Goal: Information Seeking & Learning: Compare options

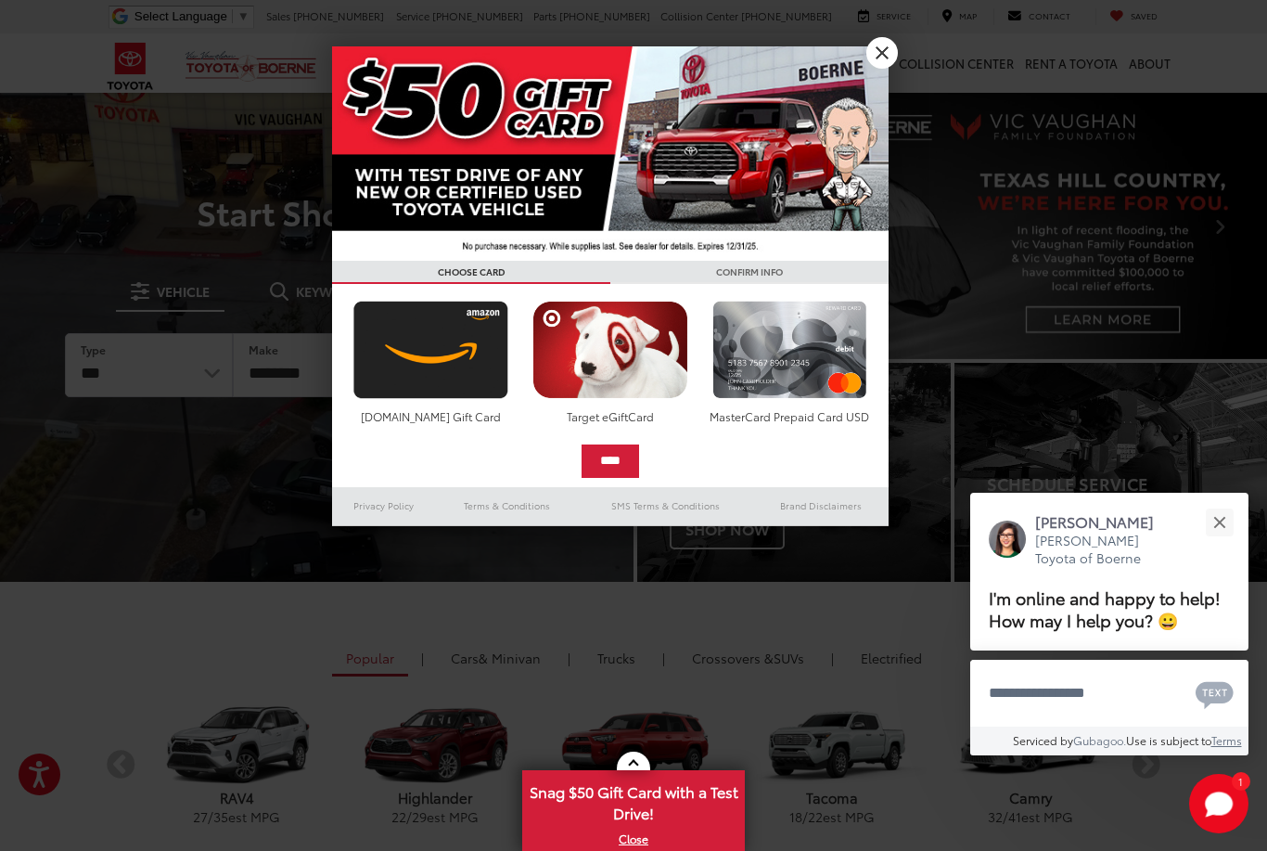
click at [883, 53] on link "X" at bounding box center [883, 53] width 32 height 32
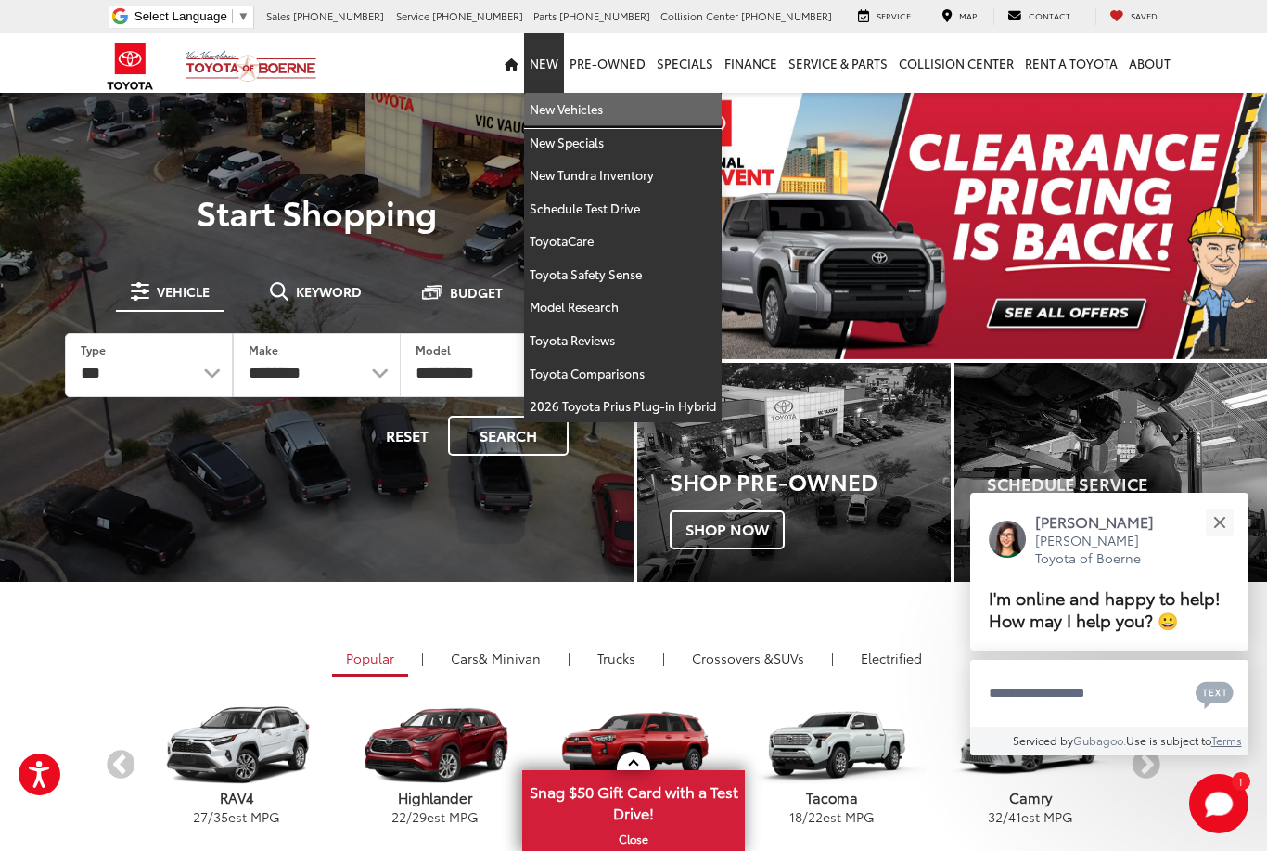
click at [568, 106] on link "New Vehicles" at bounding box center [623, 109] width 198 height 33
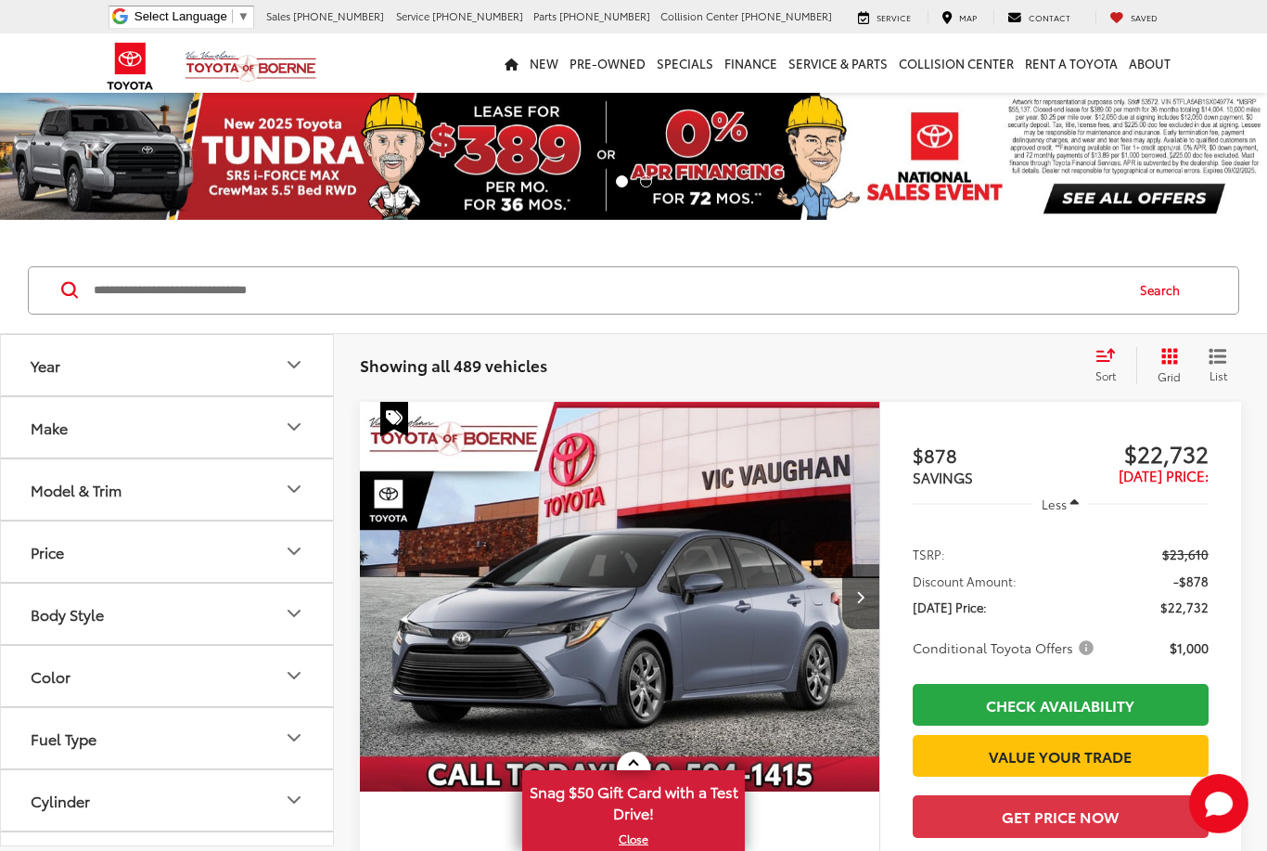
click at [155, 418] on button "Make" at bounding box center [168, 427] width 334 height 60
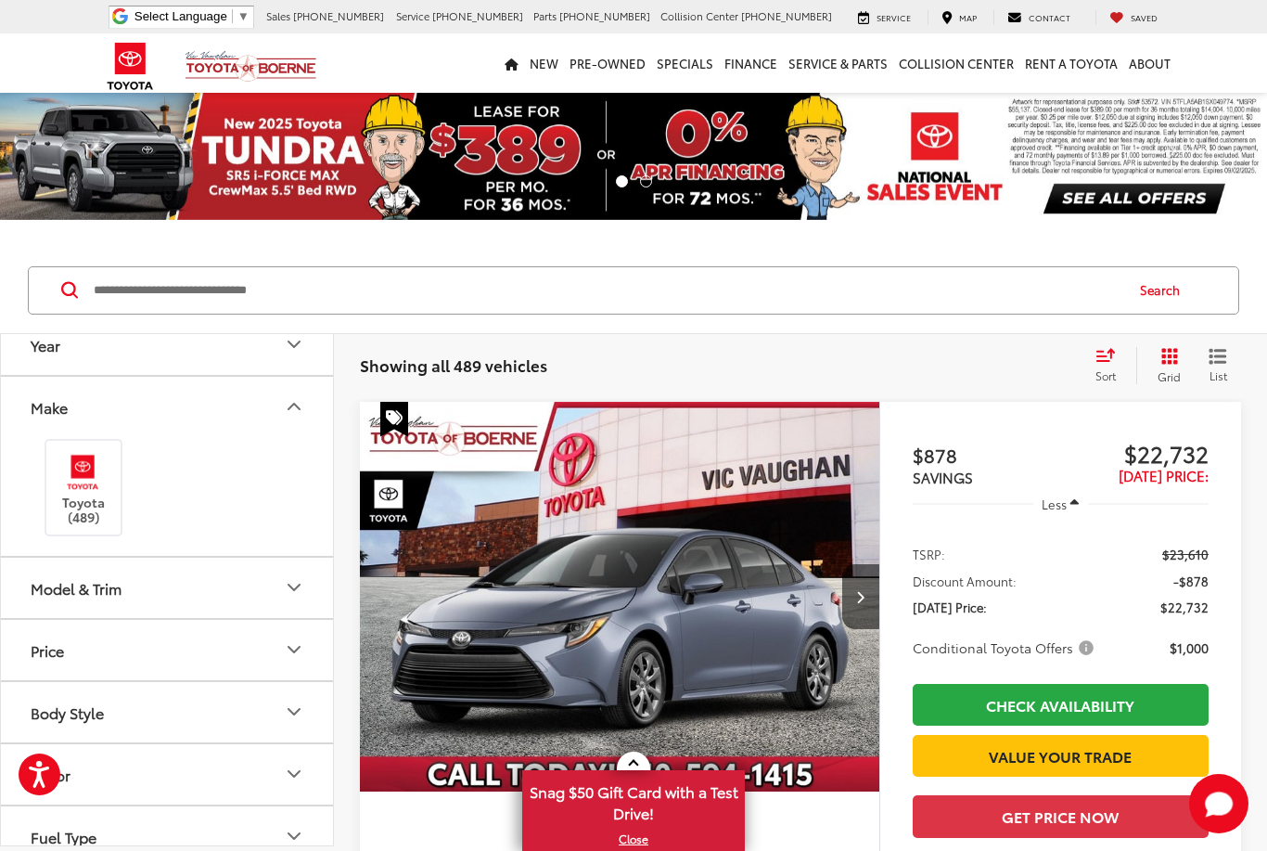
click at [188, 386] on button "Make" at bounding box center [168, 407] width 334 height 60
click at [190, 457] on button "Model & Trim" at bounding box center [168, 469] width 334 height 60
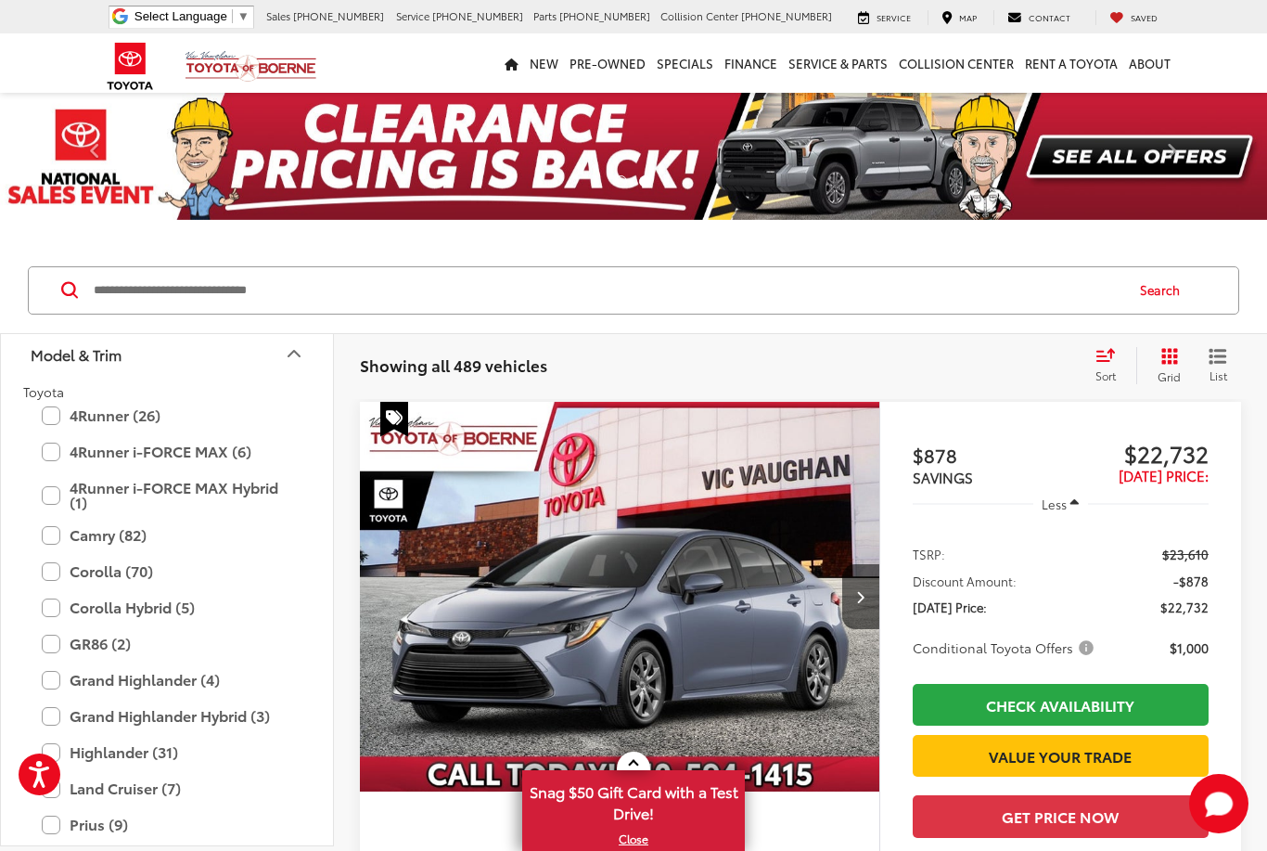
scroll to position [136, 0]
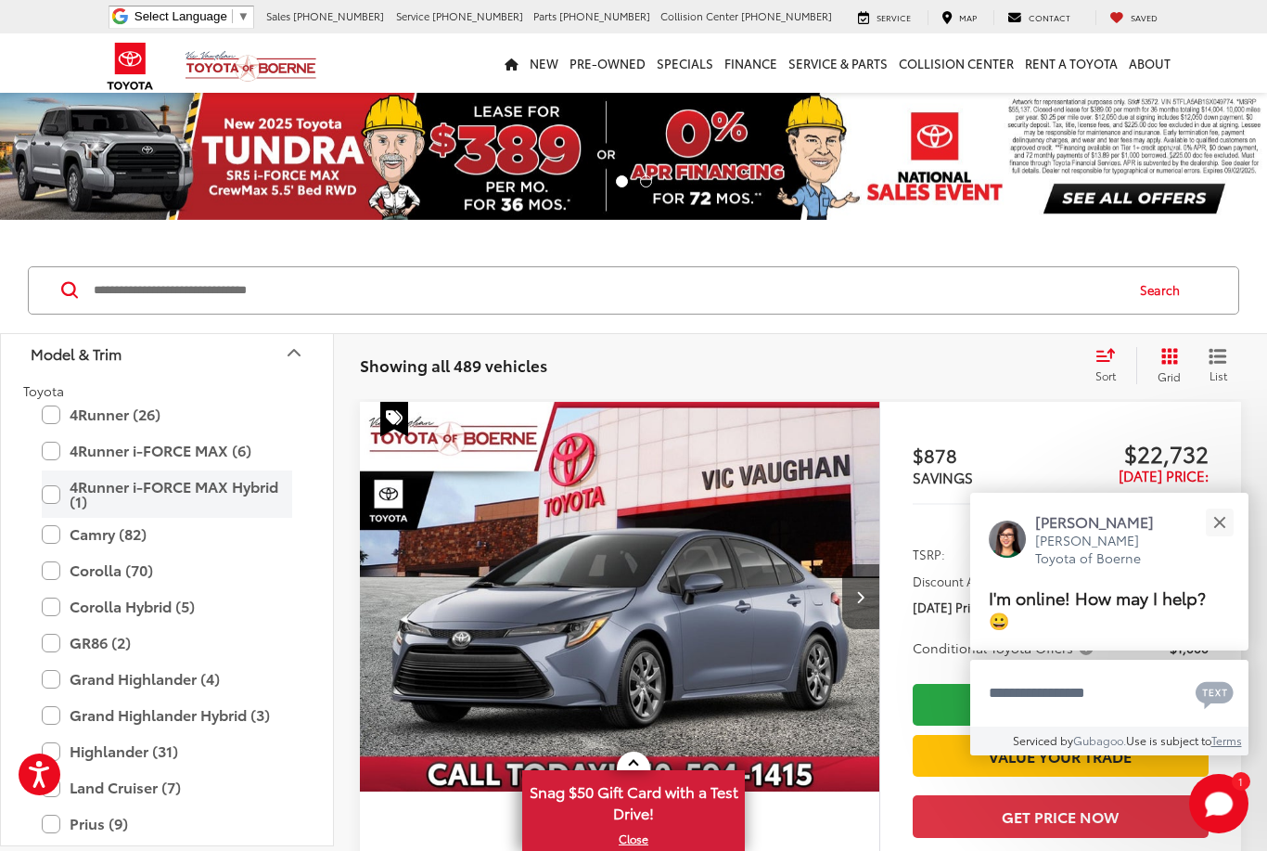
click at [134, 486] on label "4Runner i-FORCE MAX Hybrid (1)" at bounding box center [167, 493] width 250 height 47
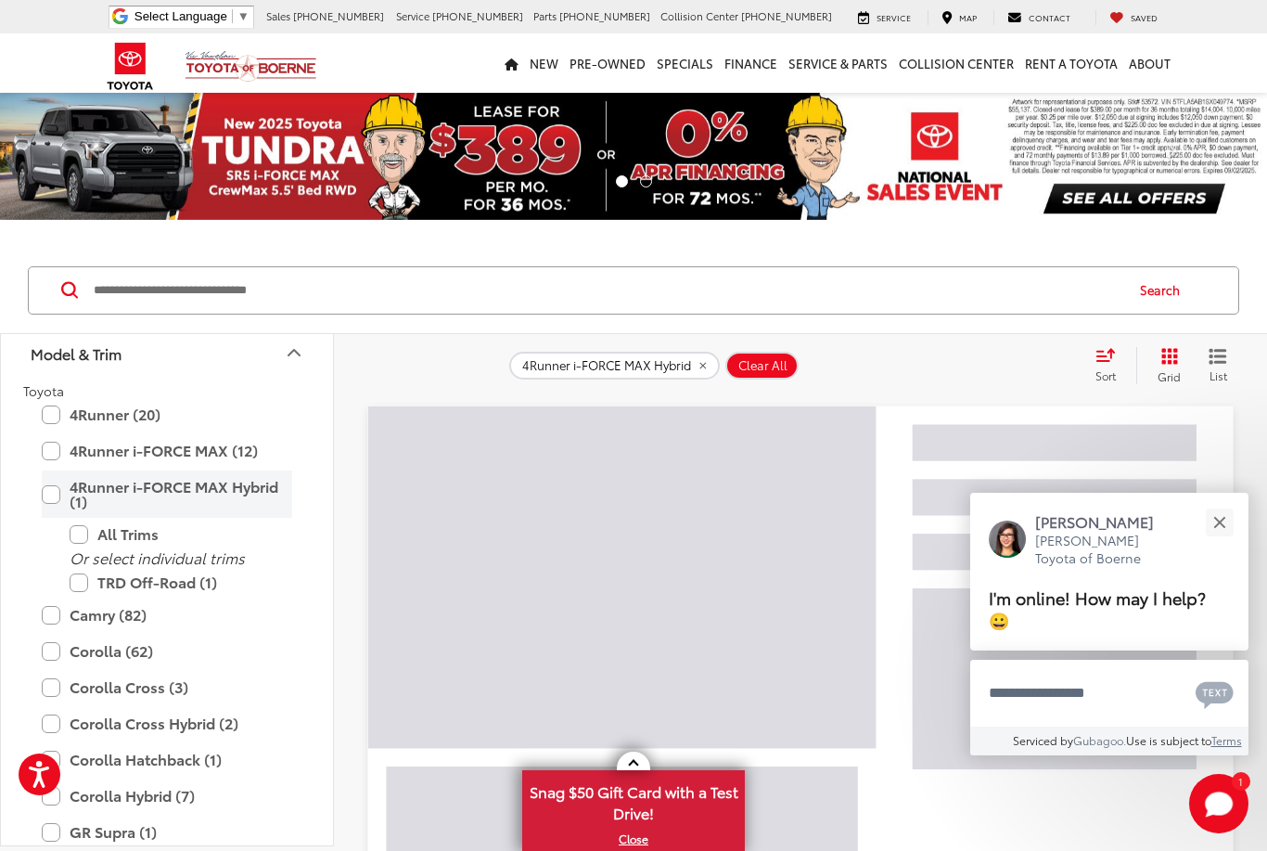
click at [121, 486] on label "4Runner i-FORCE MAX Hybrid (1)" at bounding box center [167, 493] width 250 height 47
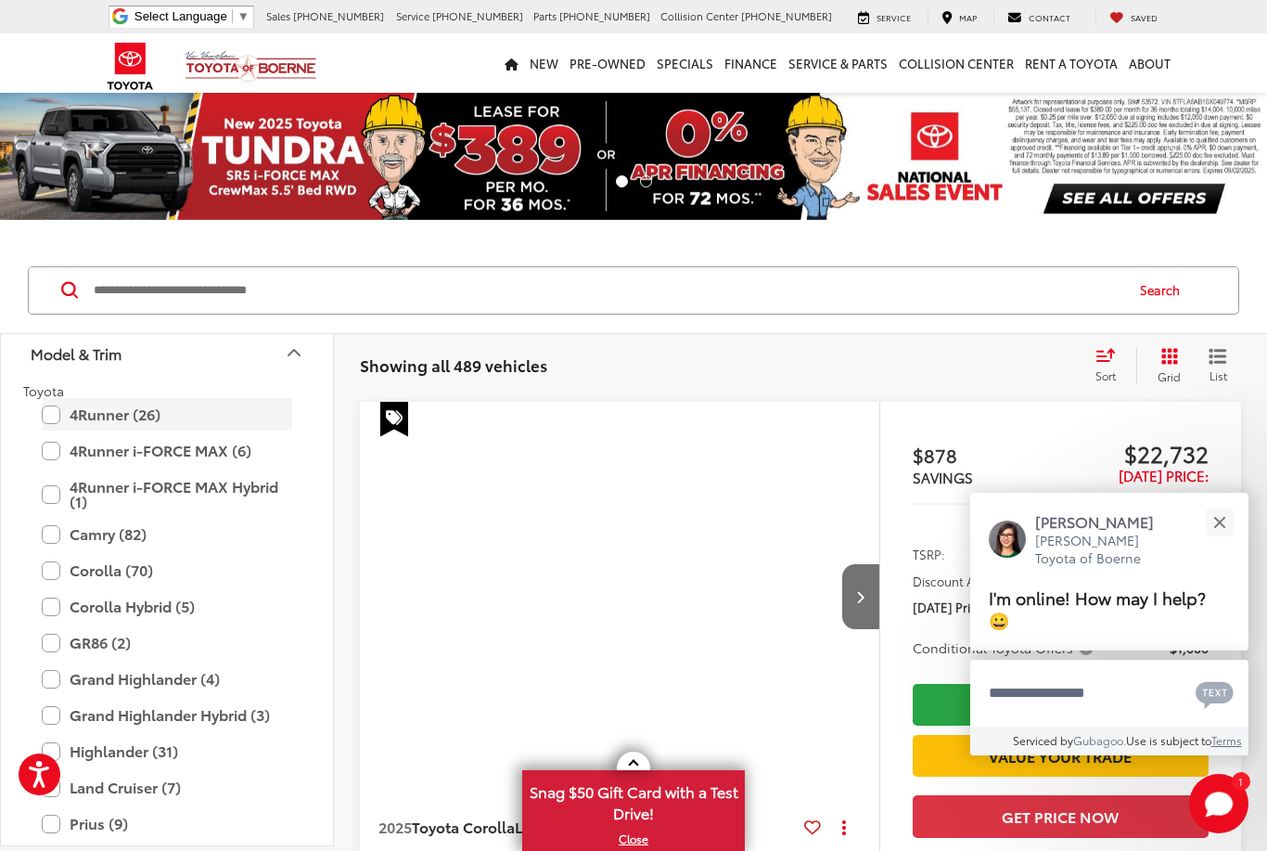
click at [132, 429] on label "4Runner (26)" at bounding box center [167, 414] width 250 height 32
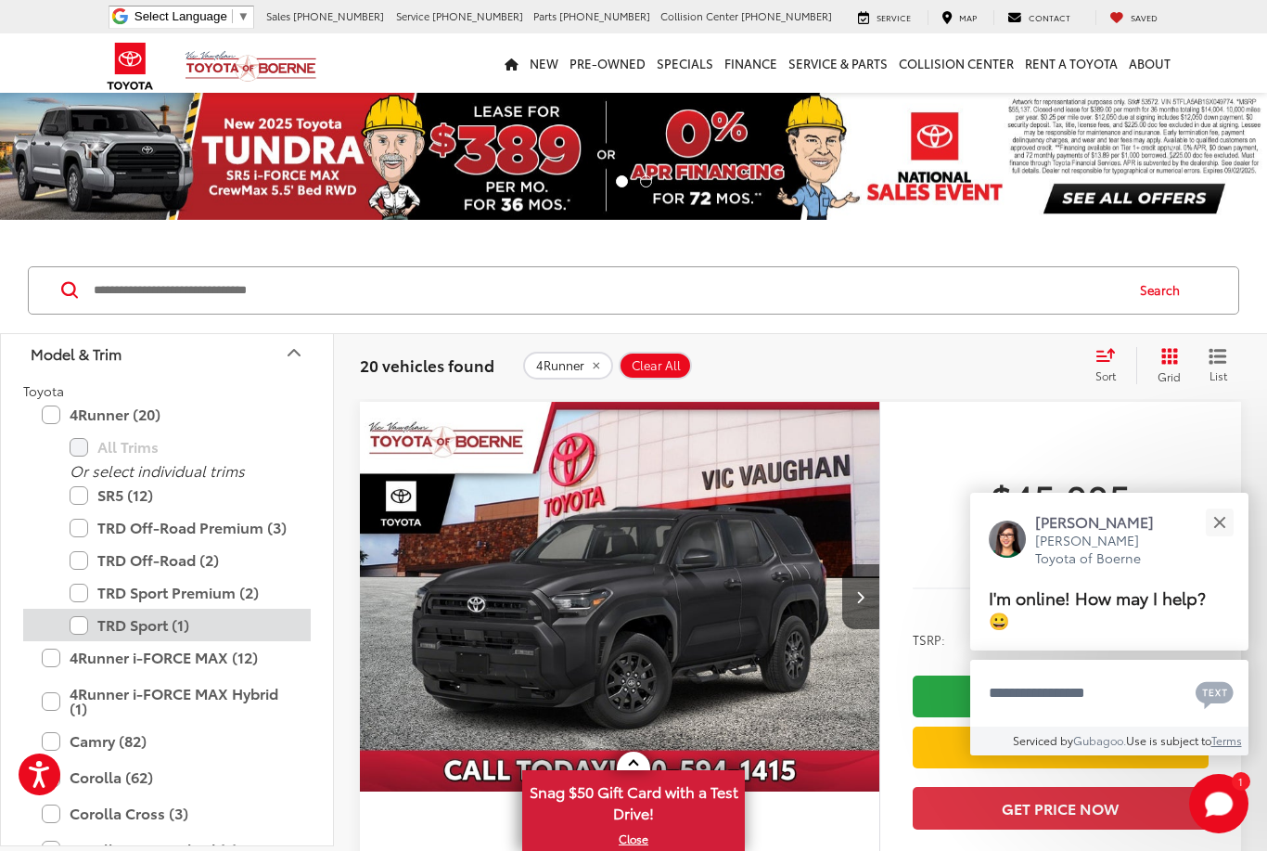
click at [152, 626] on label "TRD Sport (1)" at bounding box center [181, 625] width 223 height 32
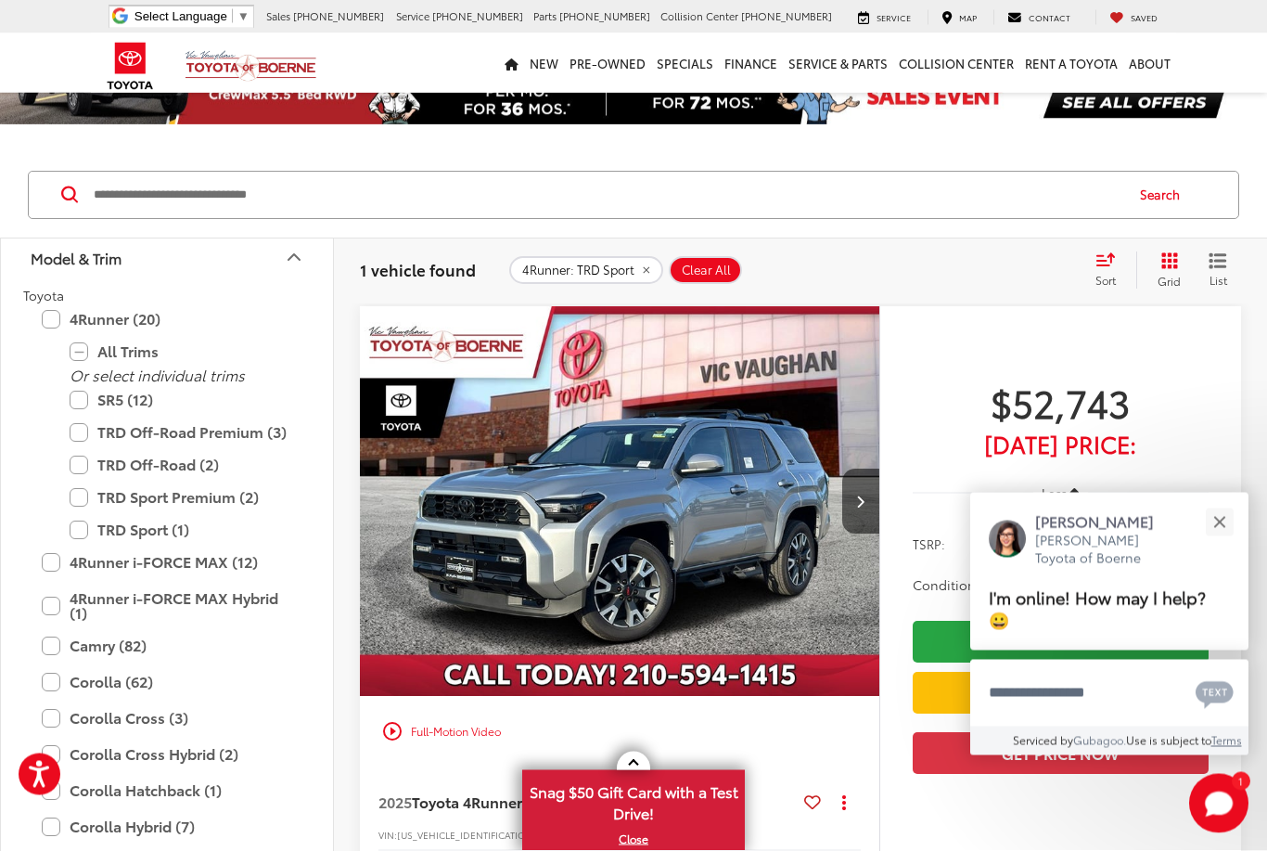
scroll to position [106, 0]
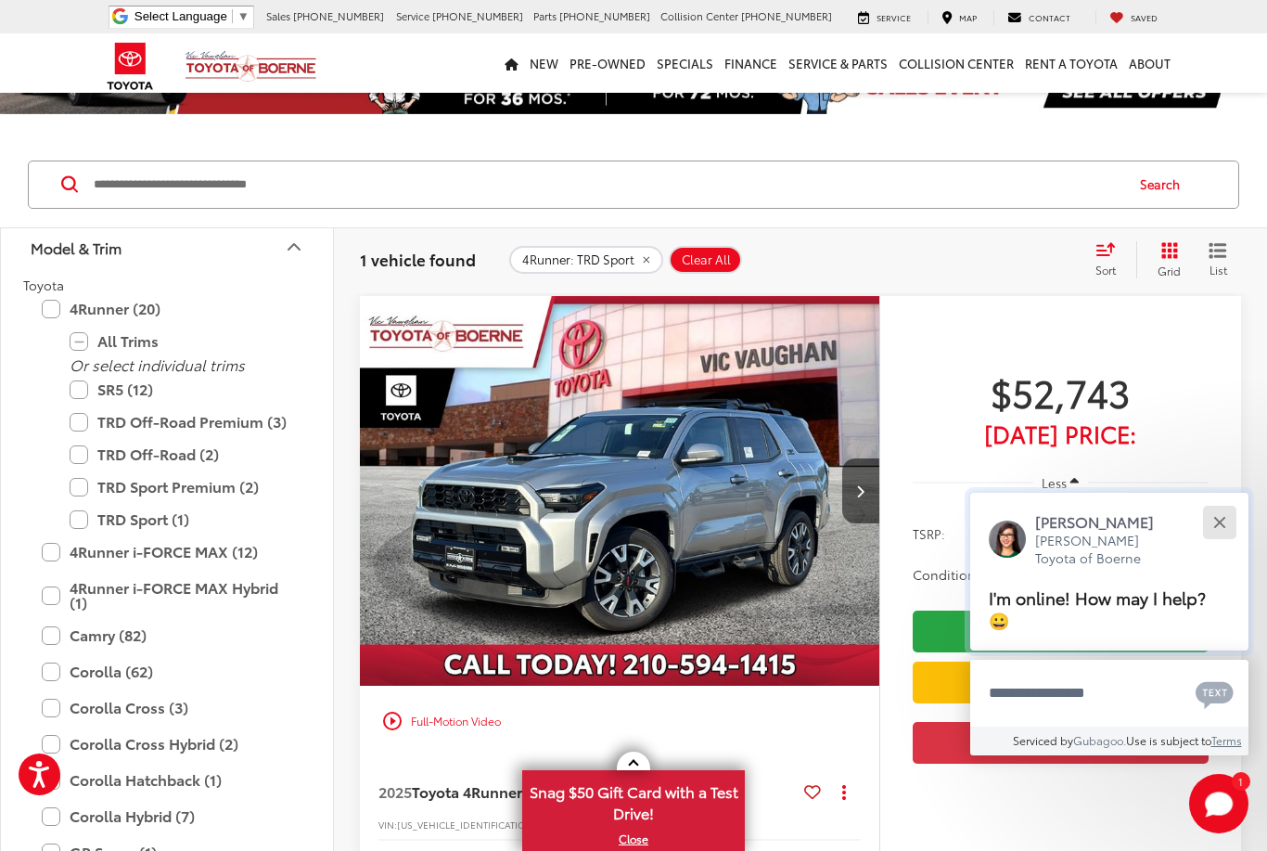
click at [1215, 542] on button "Close" at bounding box center [1220, 522] width 40 height 40
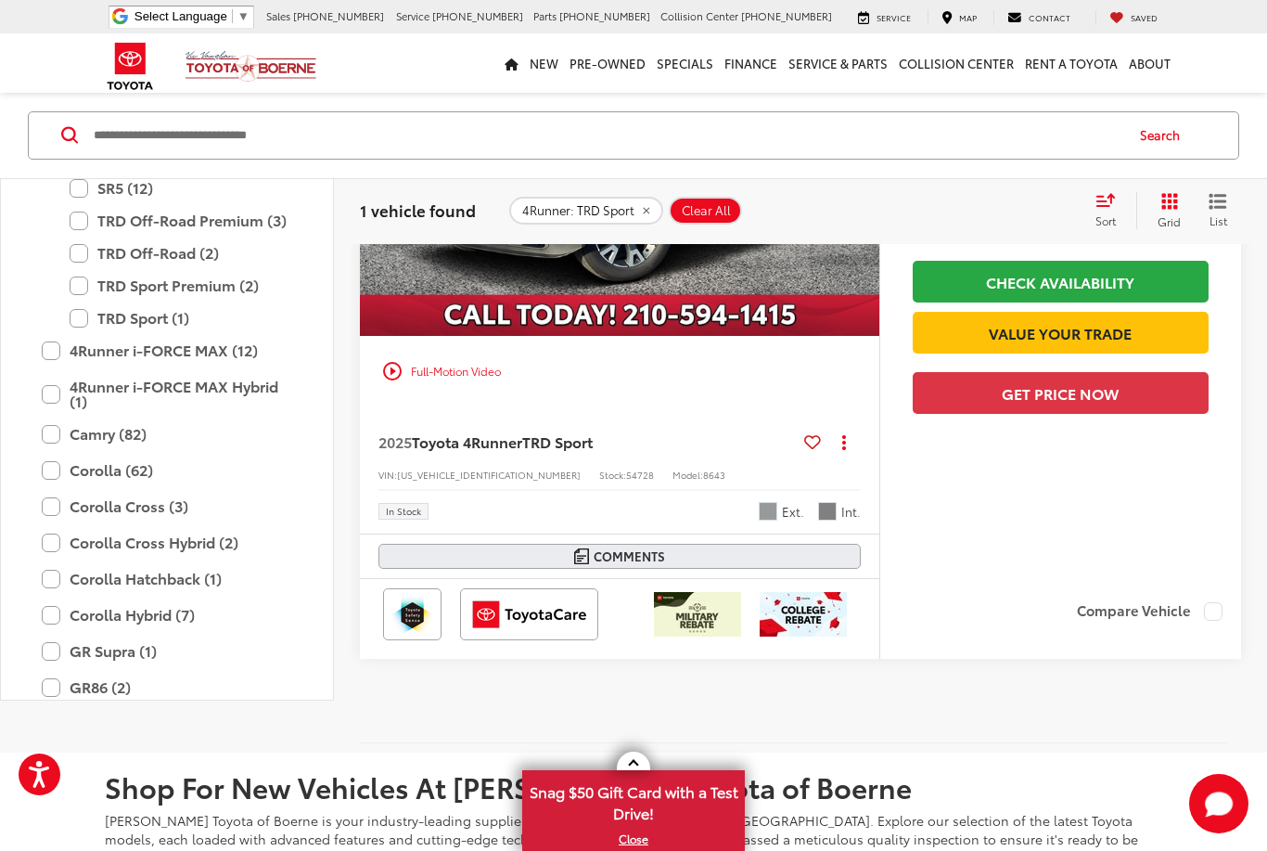
scroll to position [456, 0]
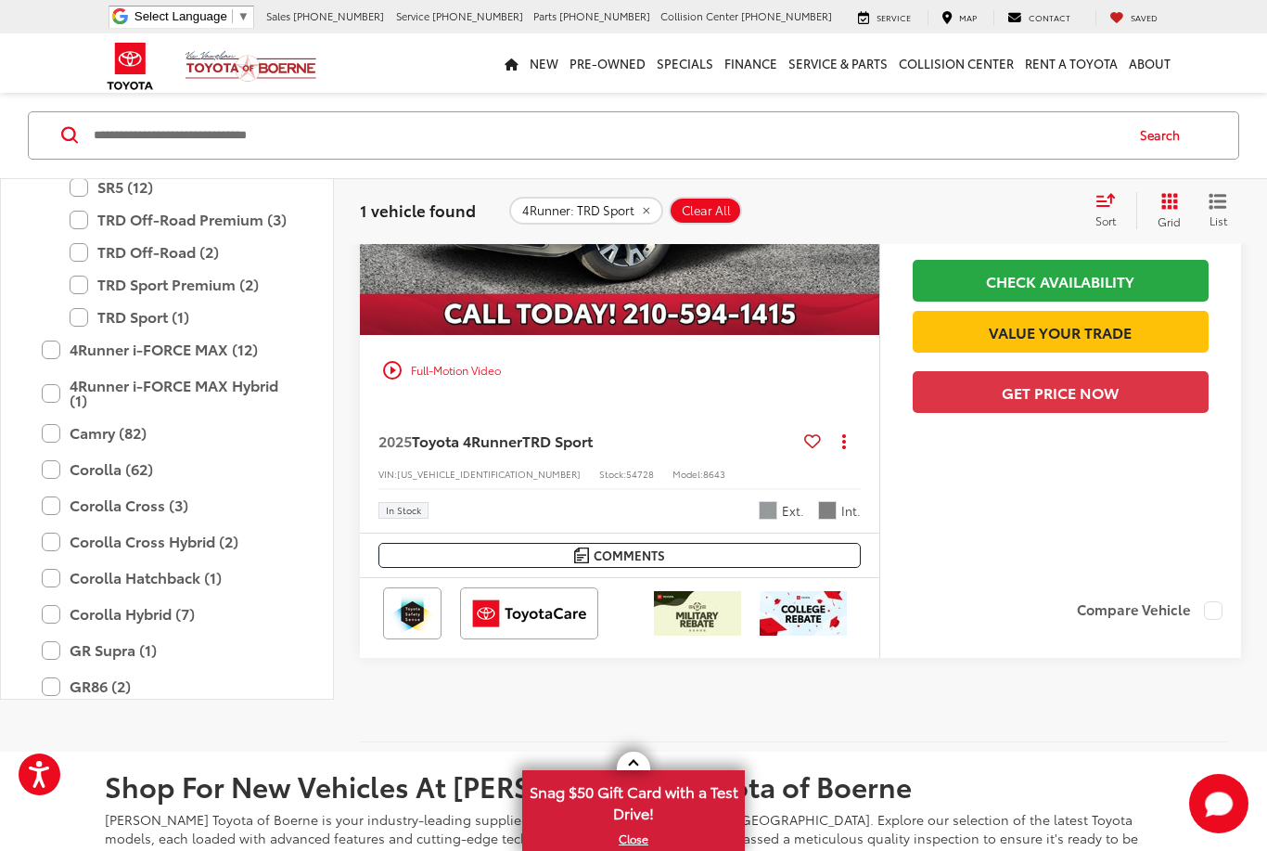
click at [695, 415] on div "2025 Toyota 4Runner TRD Sport Copy Link Share Print View Details VIN: JTEVA5AR7…" at bounding box center [620, 468] width 520 height 127
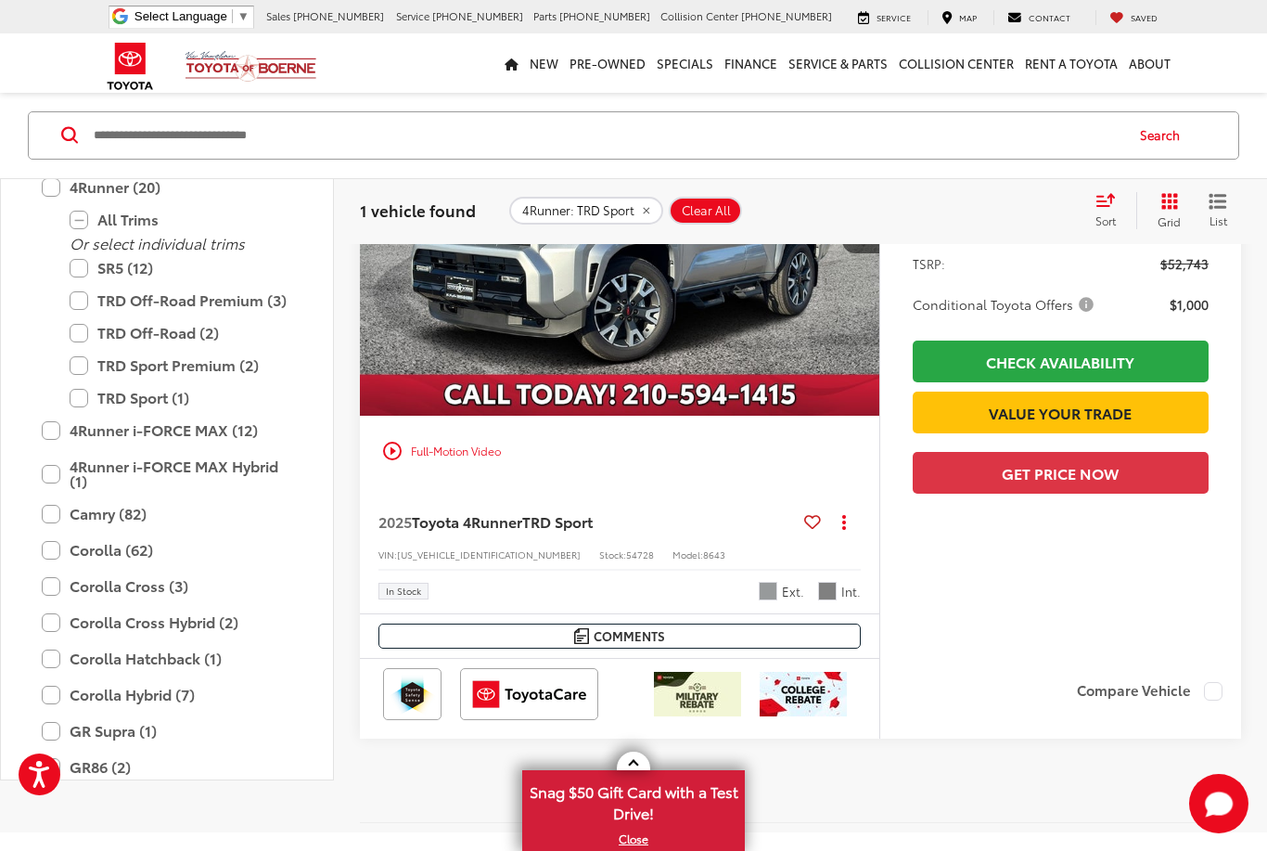
scroll to position [375, 0]
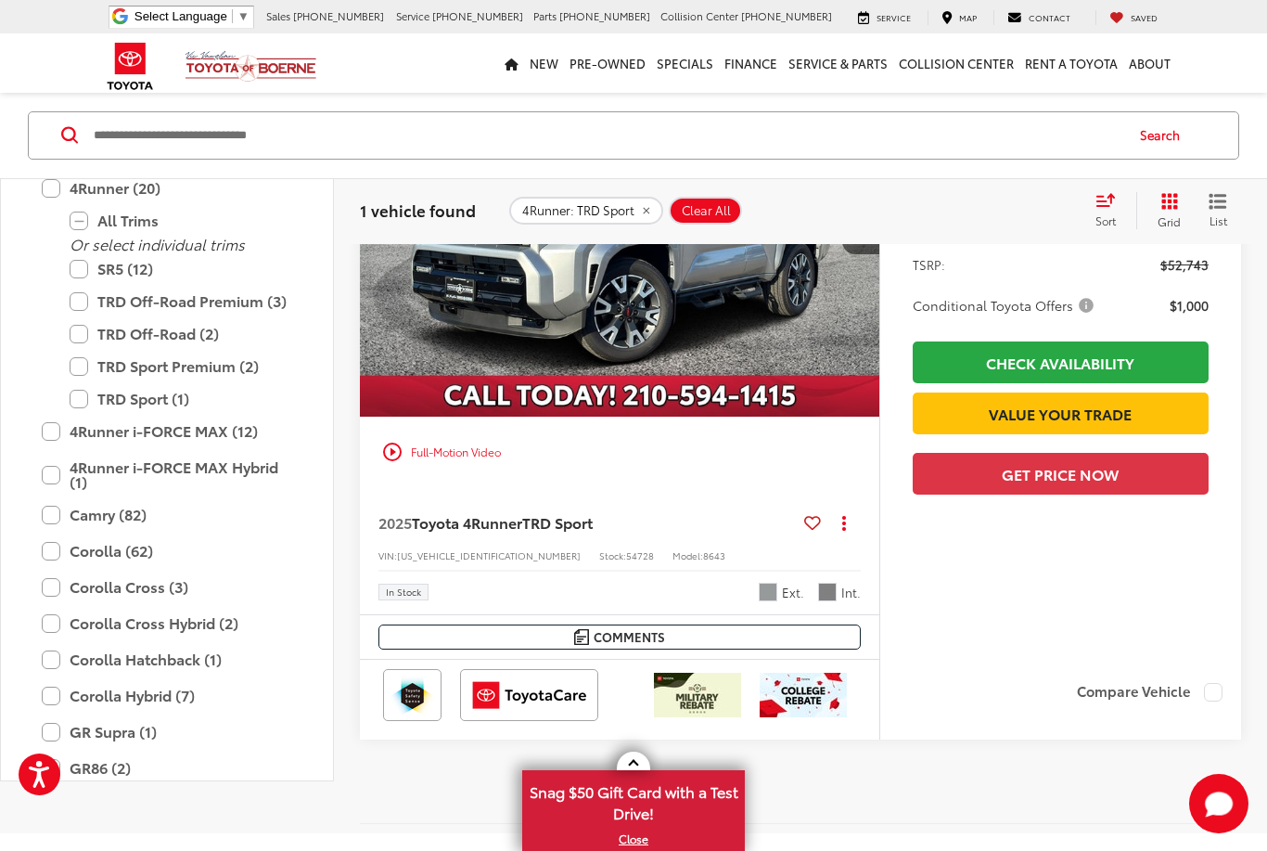
click at [567, 516] on span "TRD Sport" at bounding box center [557, 521] width 71 height 21
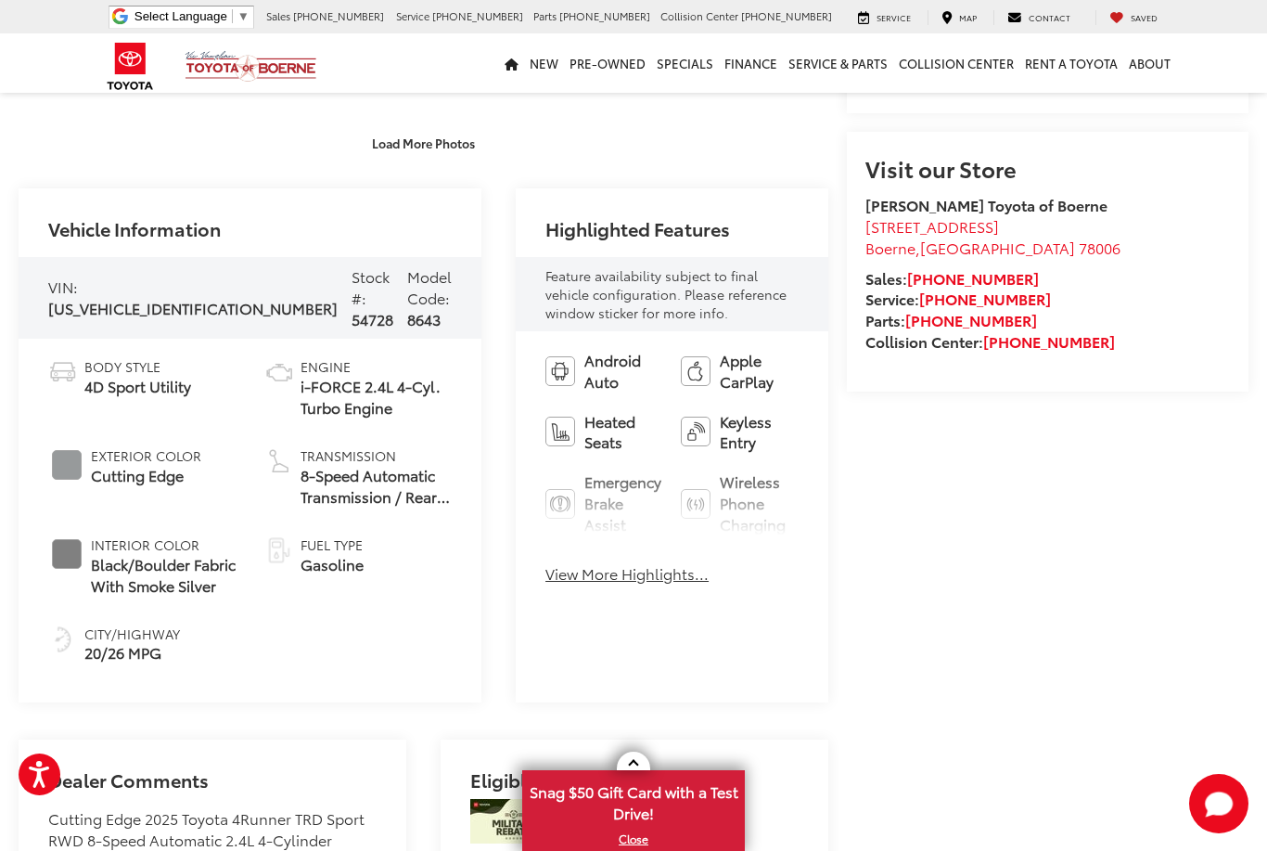
scroll to position [579, 0]
click at [567, 584] on button "View More Highlights..." at bounding box center [627, 572] width 163 height 21
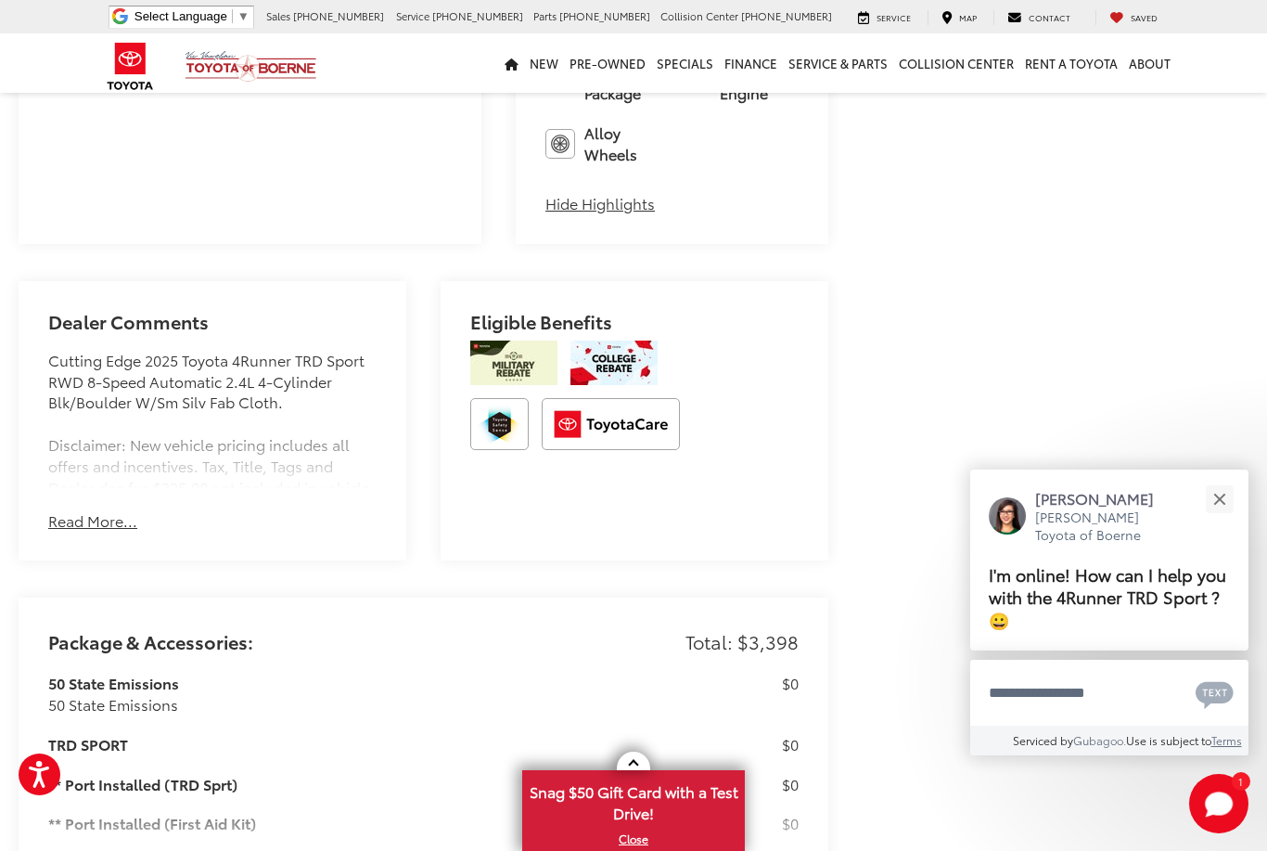
scroll to position [1154, 0]
click at [96, 508] on button "Read More..." at bounding box center [92, 518] width 89 height 21
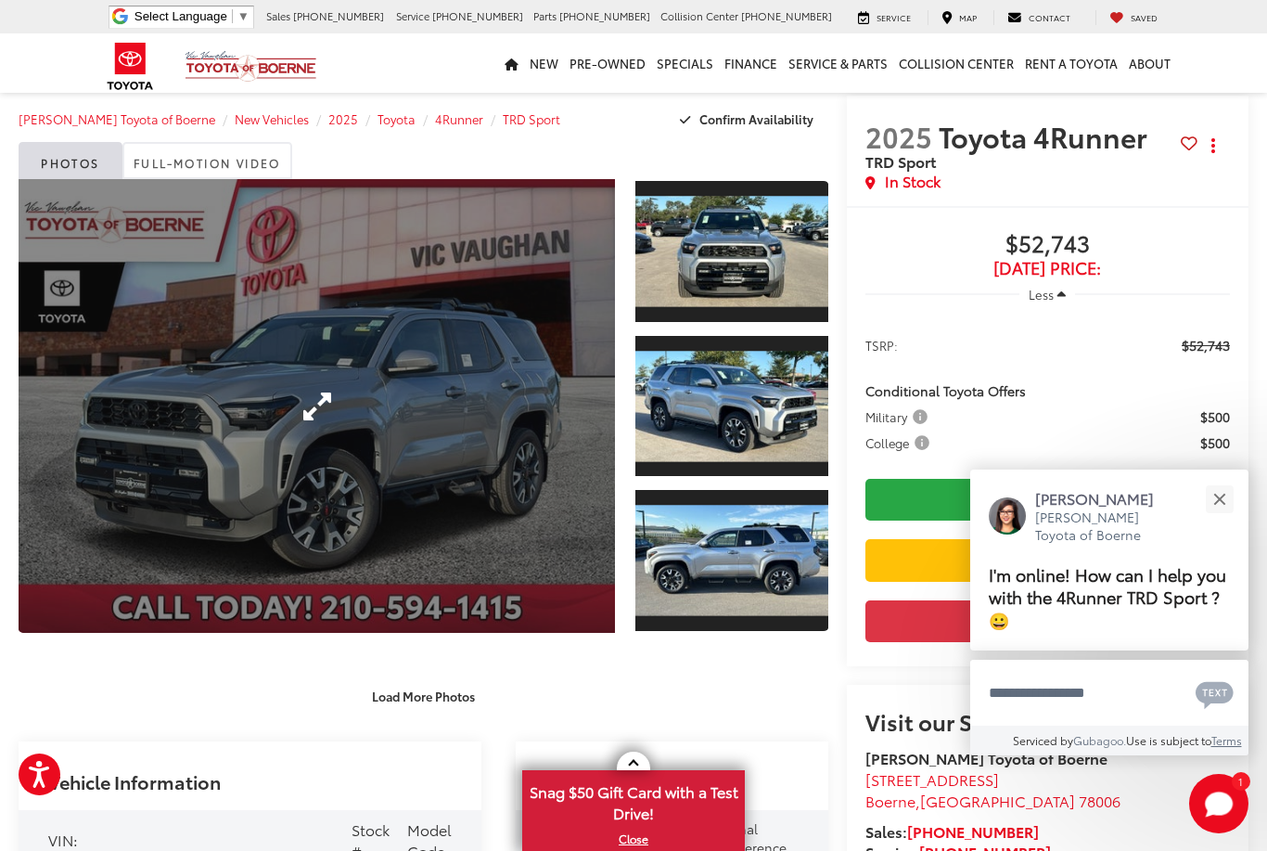
scroll to position [25, 0]
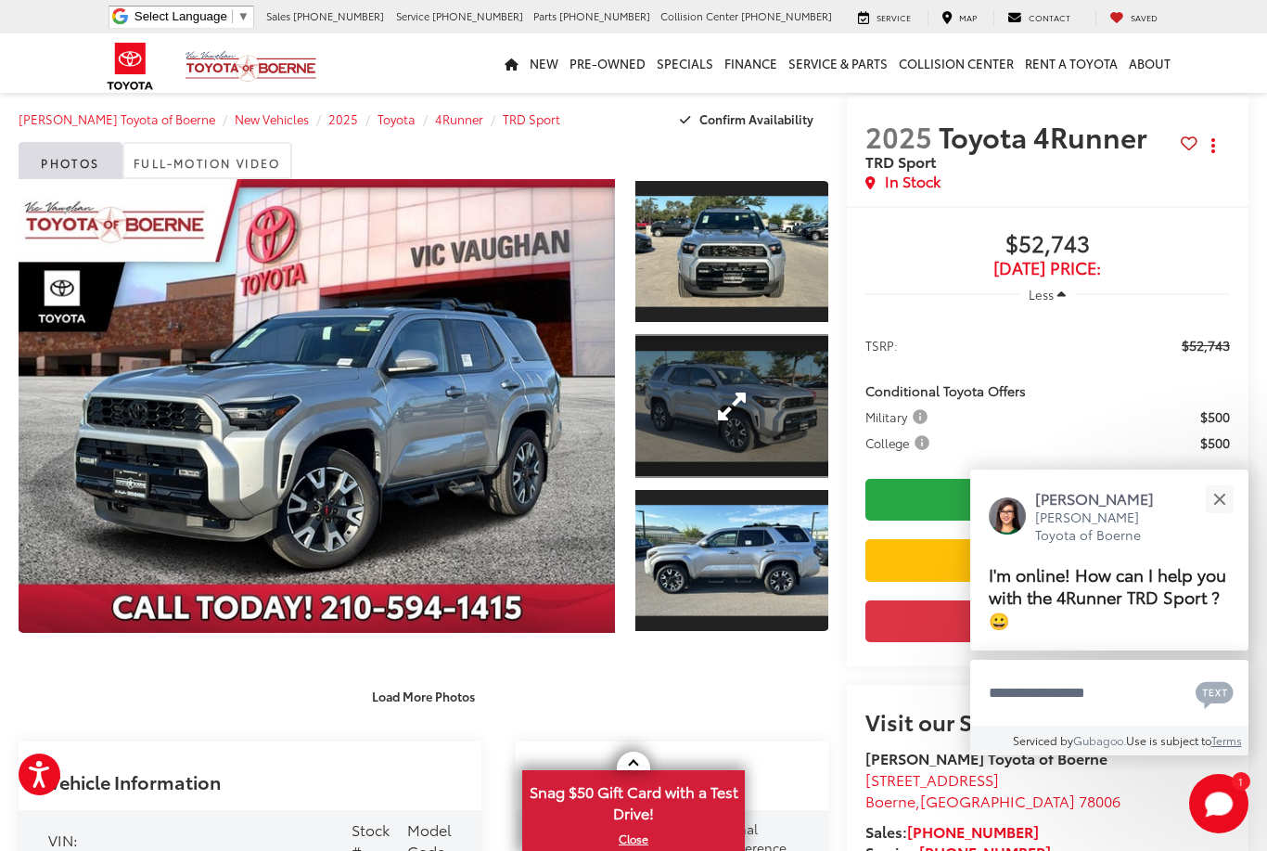
click at [683, 378] on link "Expand Photo 2" at bounding box center [732, 406] width 193 height 145
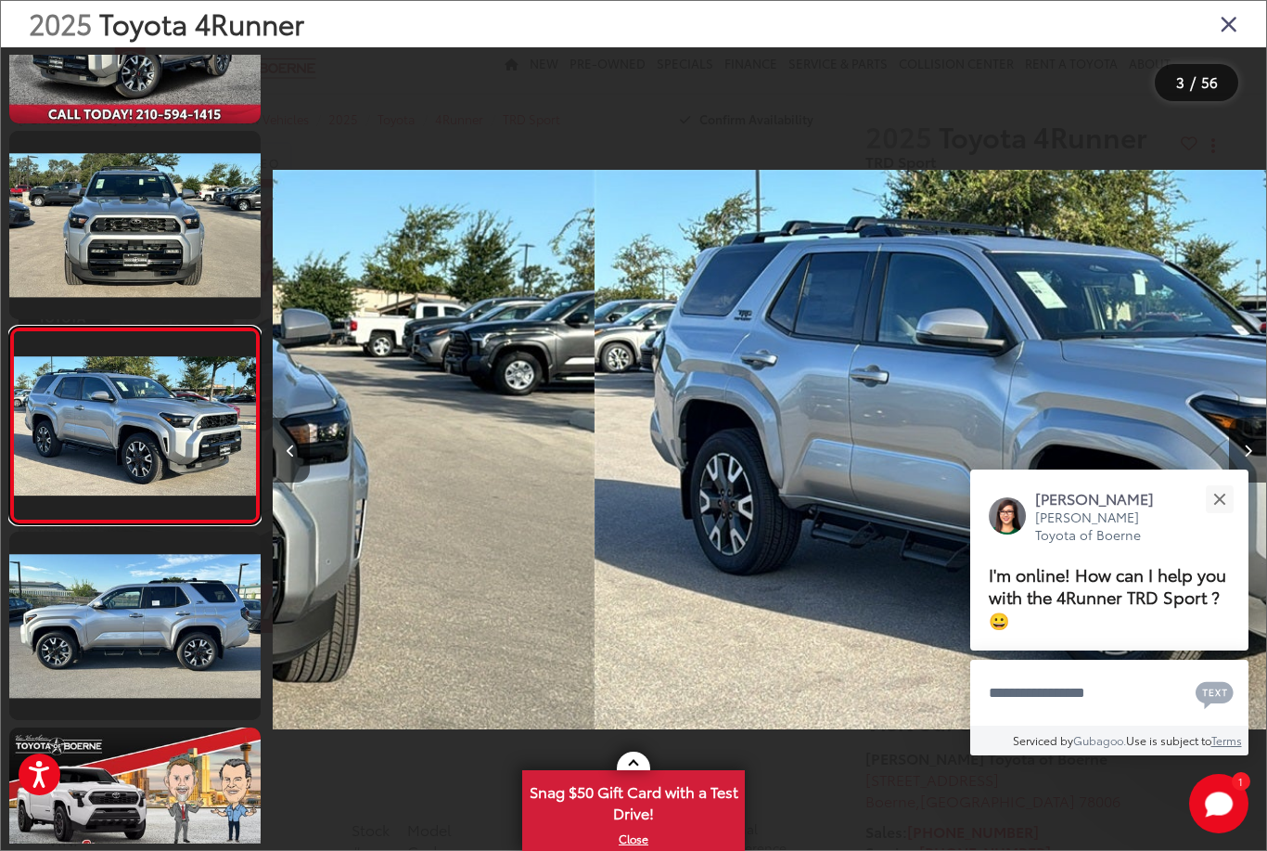
scroll to position [150, 0]
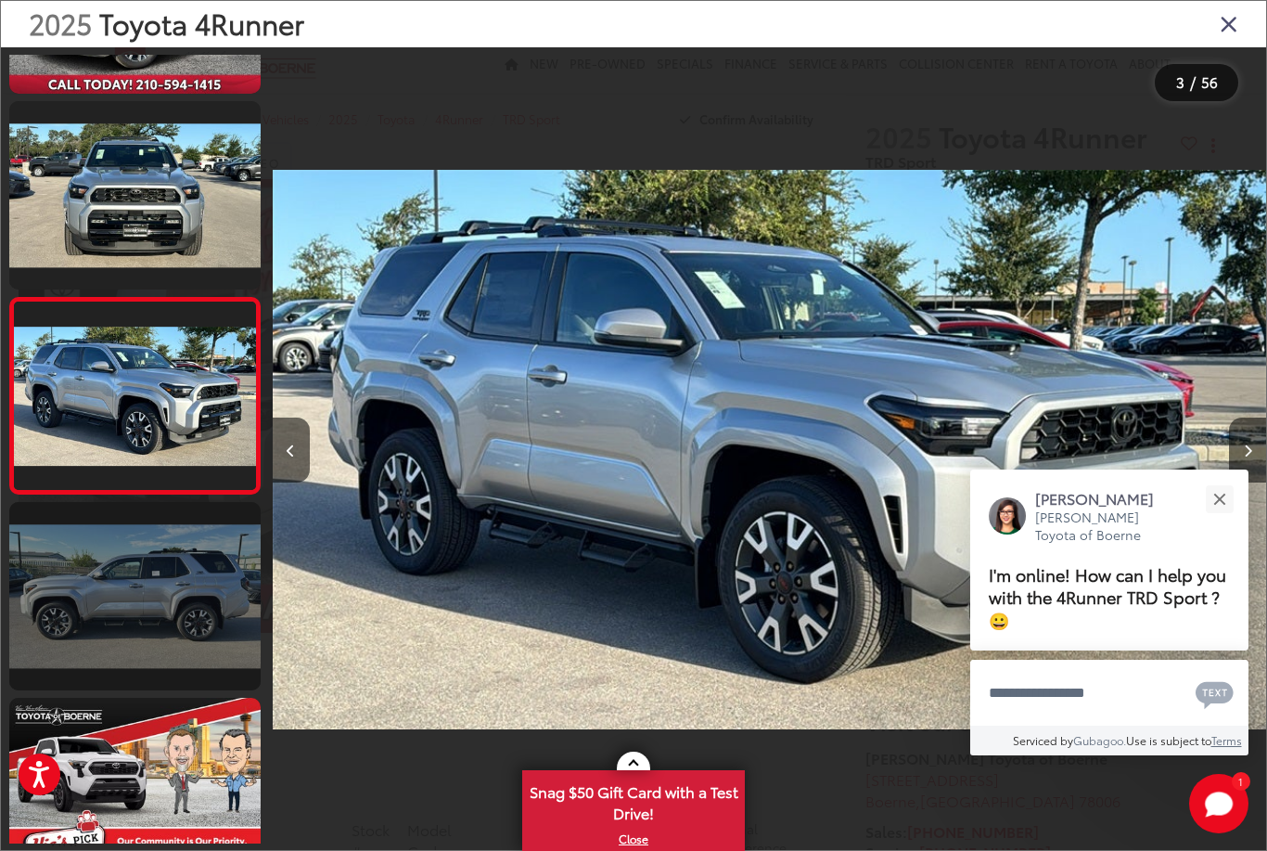
click at [181, 567] on link at bounding box center [134, 596] width 251 height 188
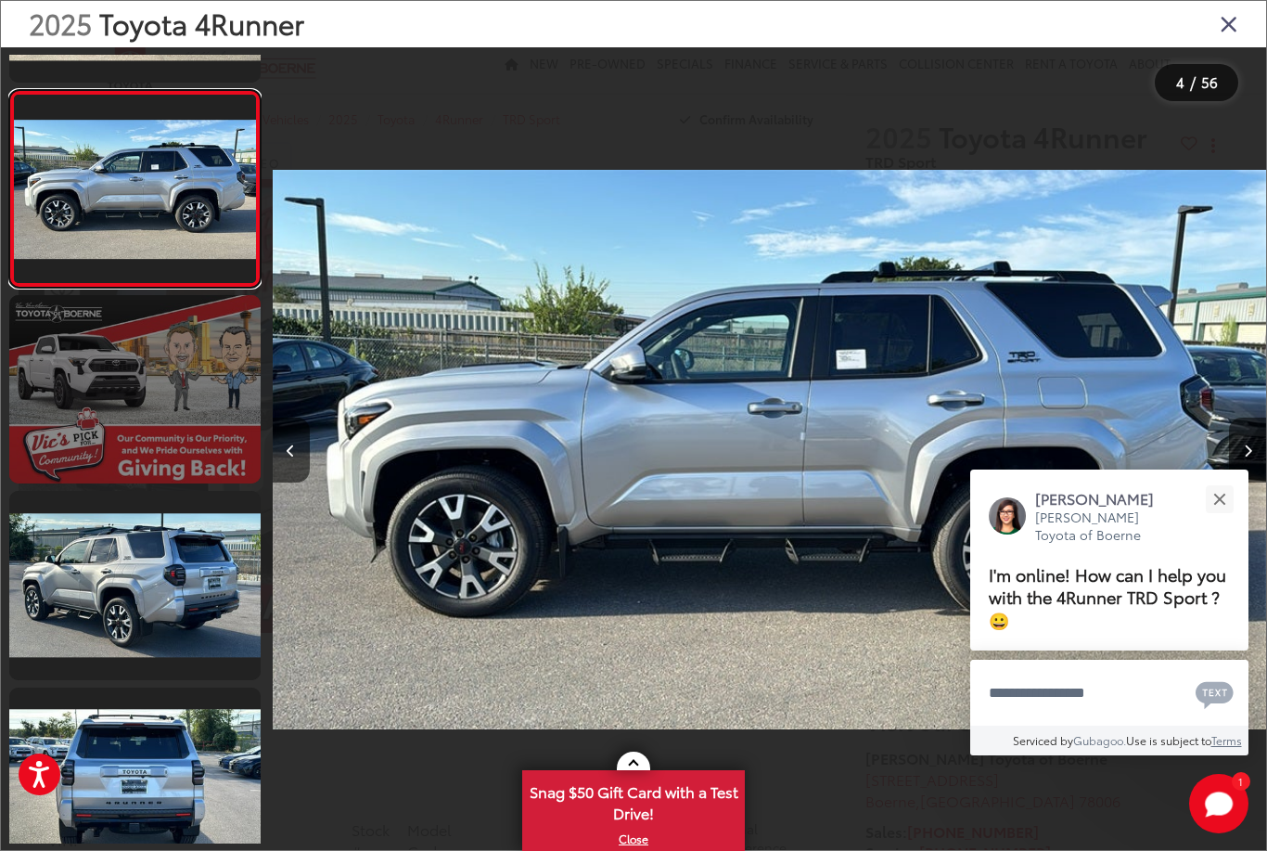
scroll to position [553, 0]
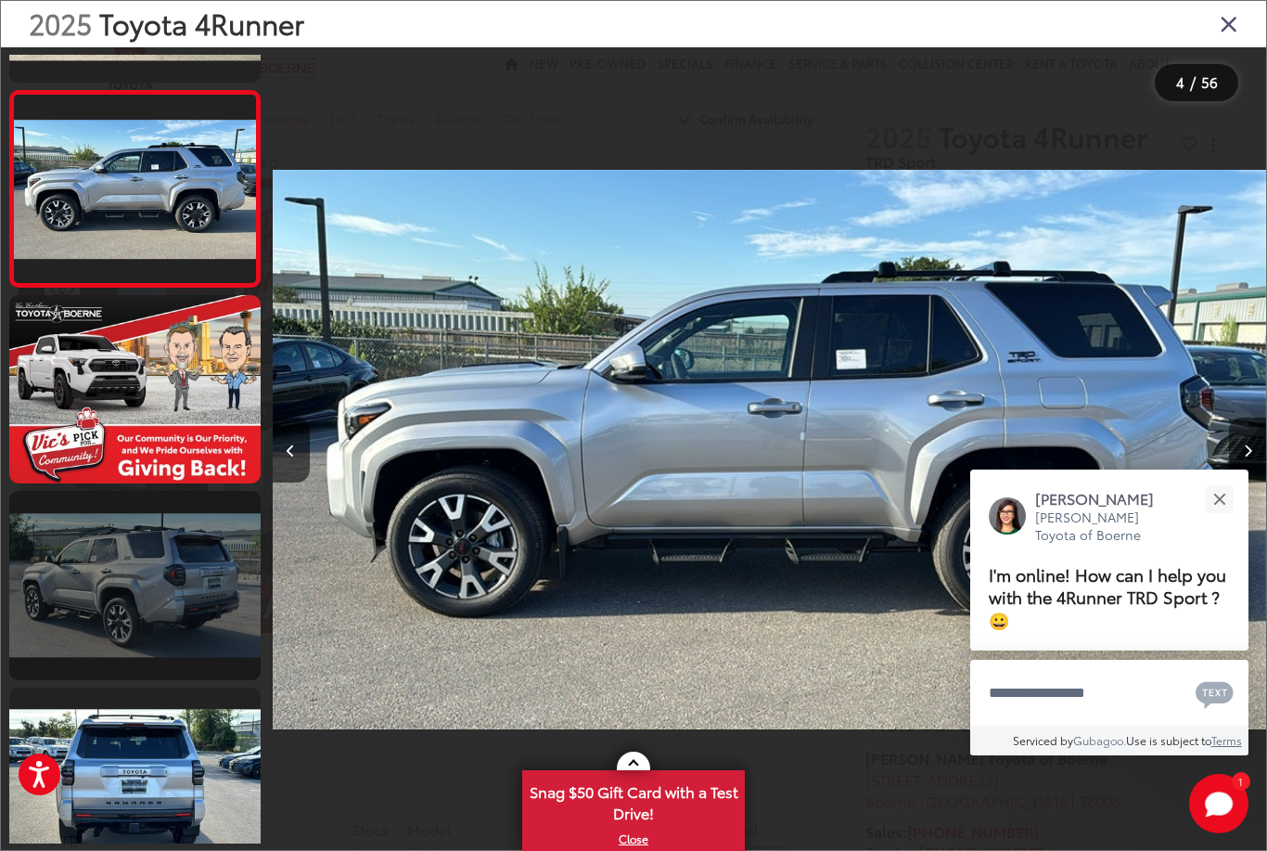
click at [143, 566] on link at bounding box center [134, 585] width 251 height 188
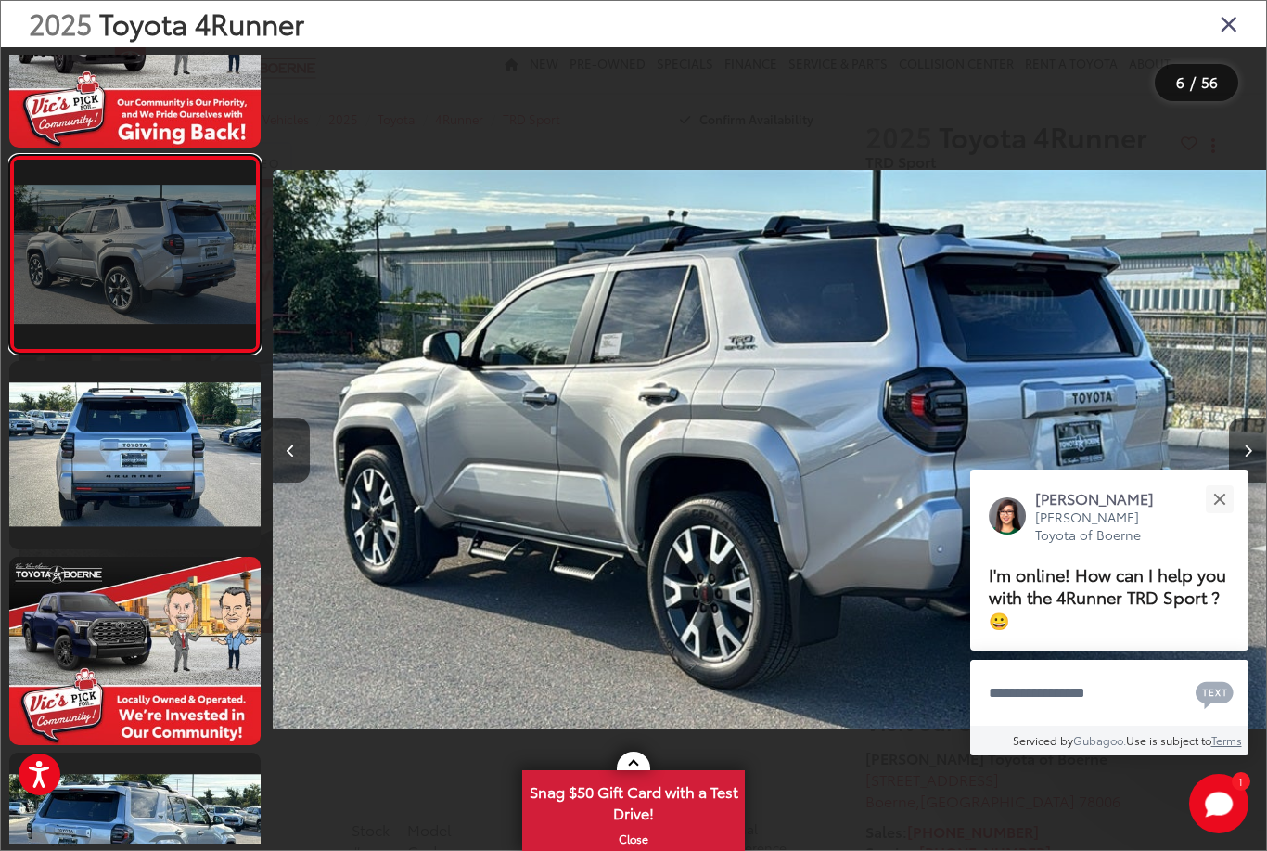
scroll to position [887, 0]
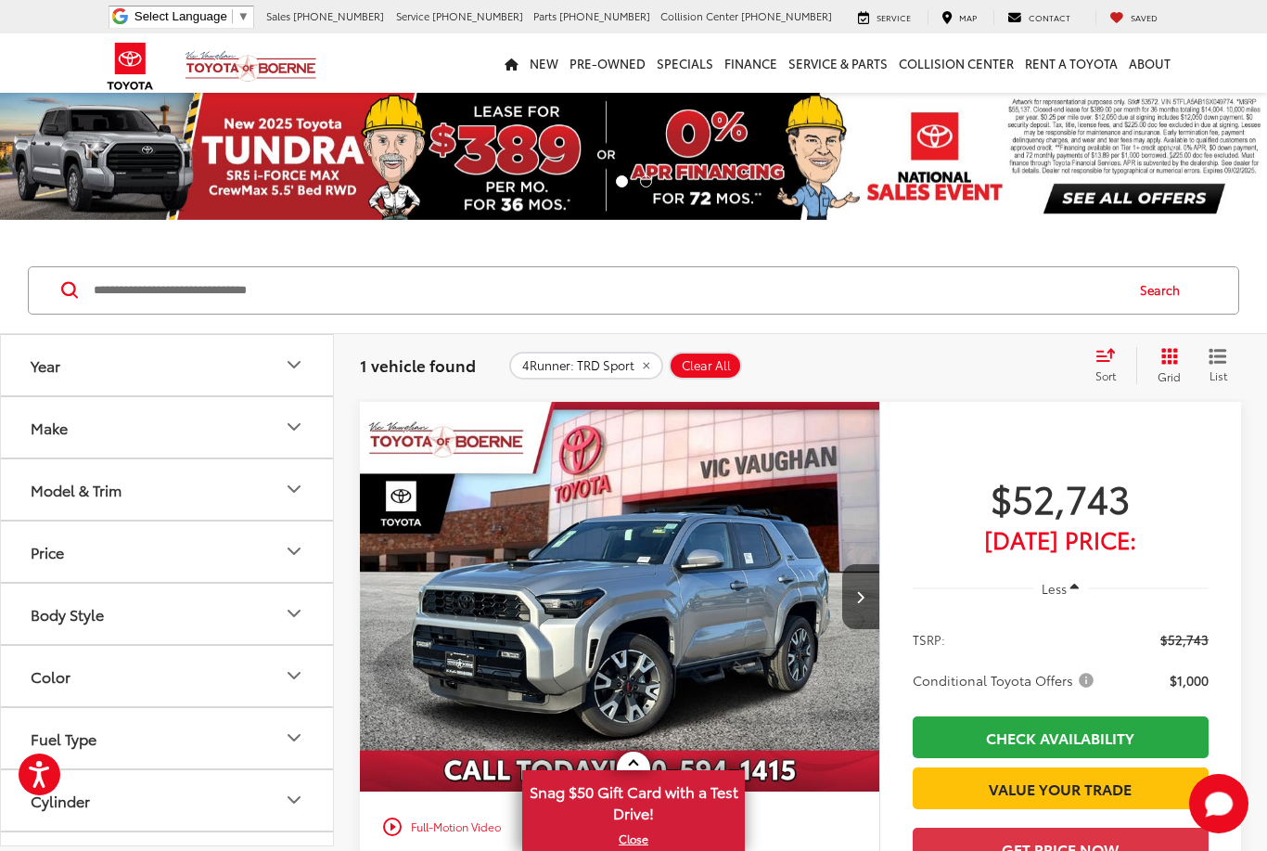
click at [222, 437] on button "Make" at bounding box center [168, 427] width 334 height 60
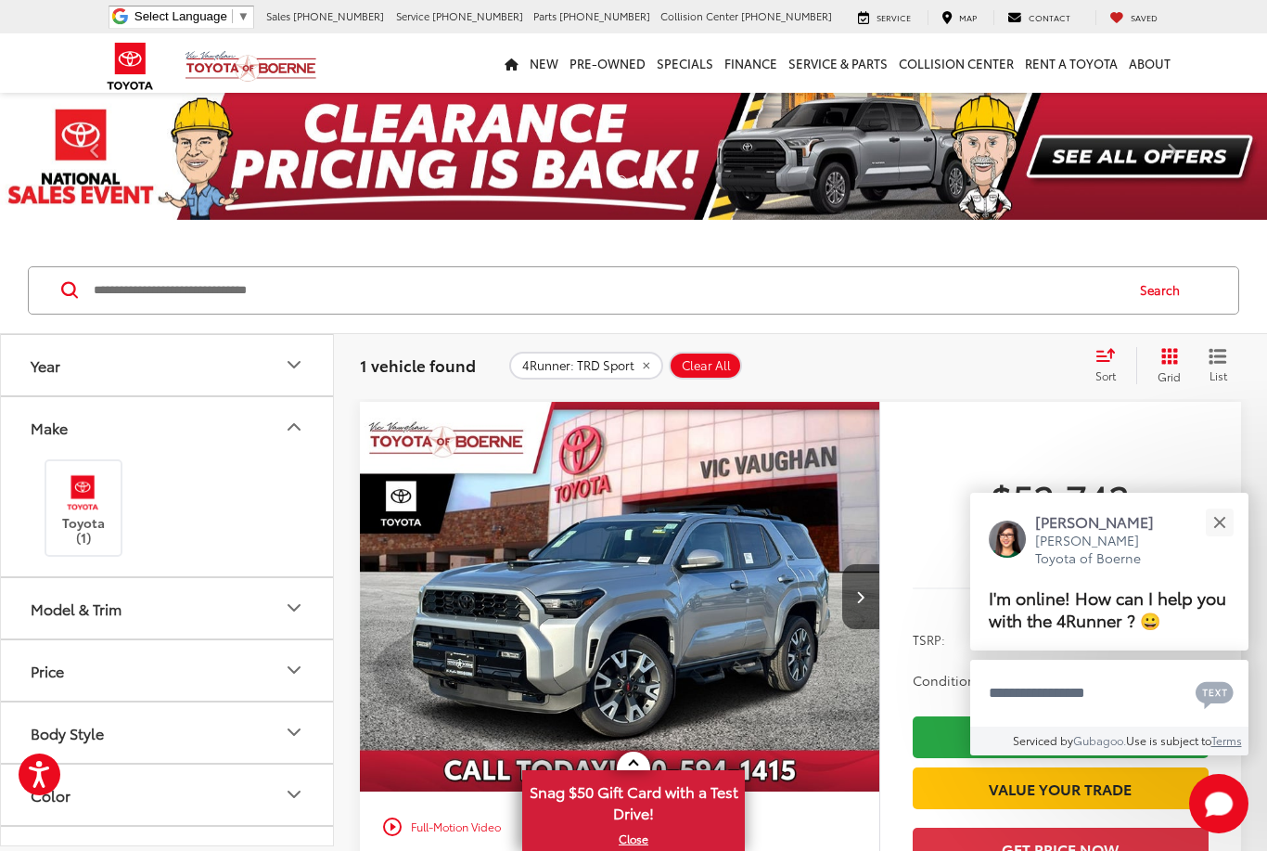
click at [234, 614] on button "Model & Trim" at bounding box center [168, 608] width 334 height 60
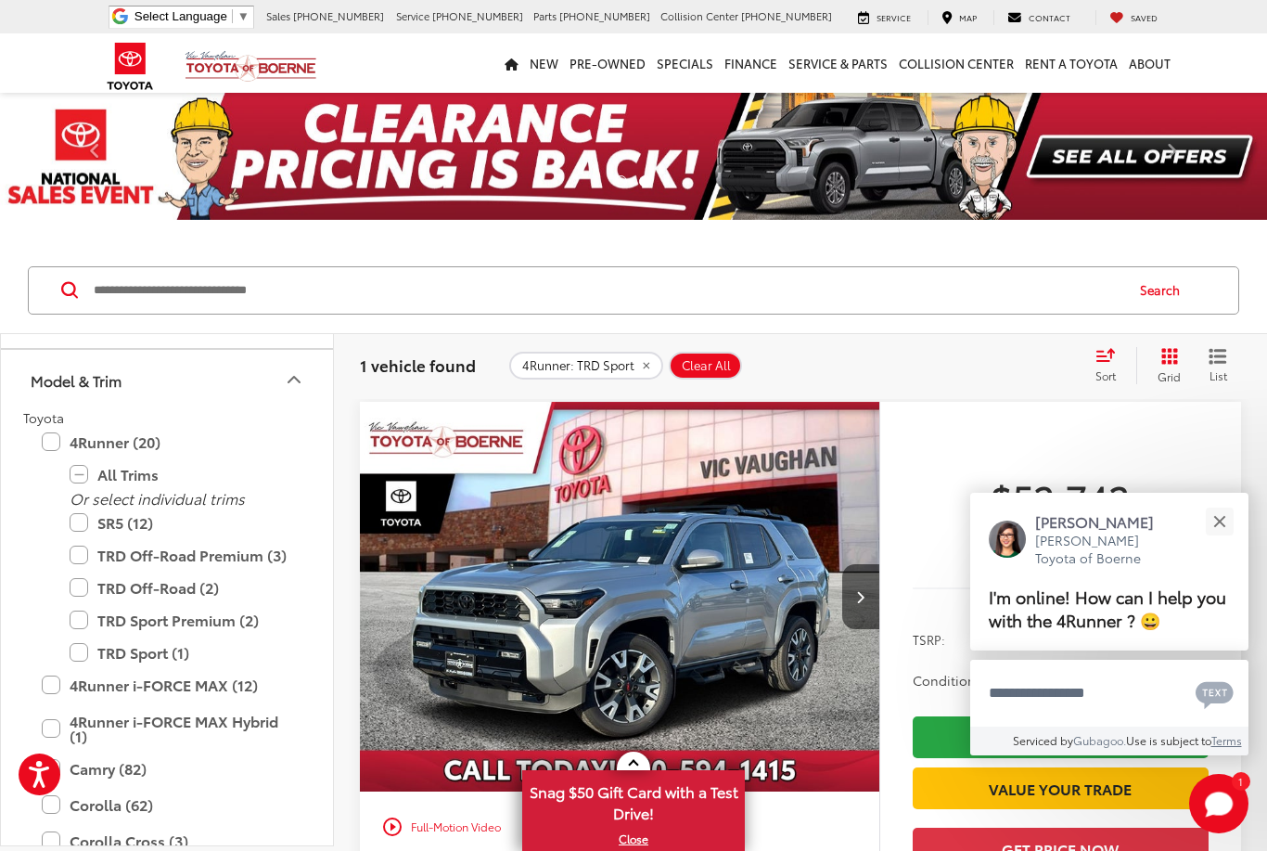
scroll to position [252, 0]
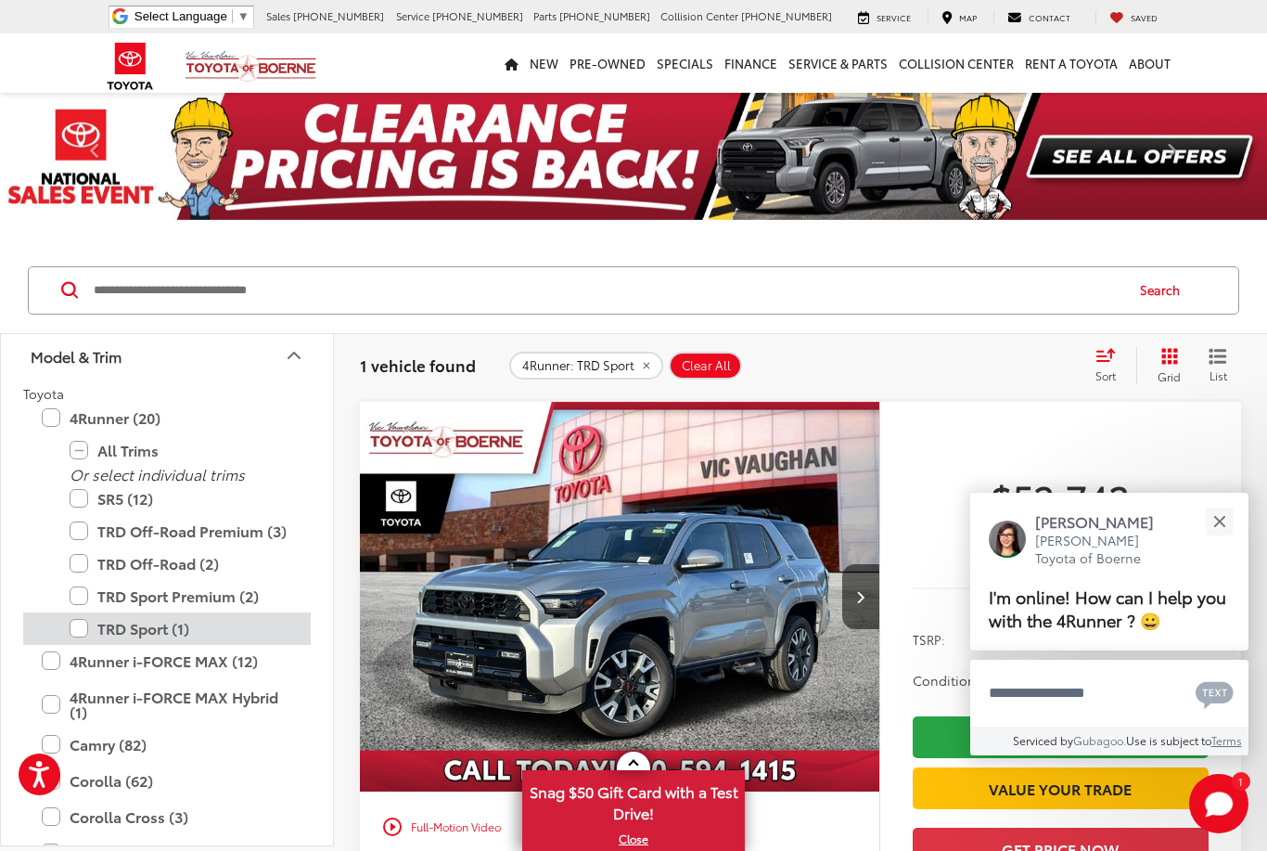
click at [90, 637] on label "TRD Sport (1)" at bounding box center [181, 628] width 223 height 32
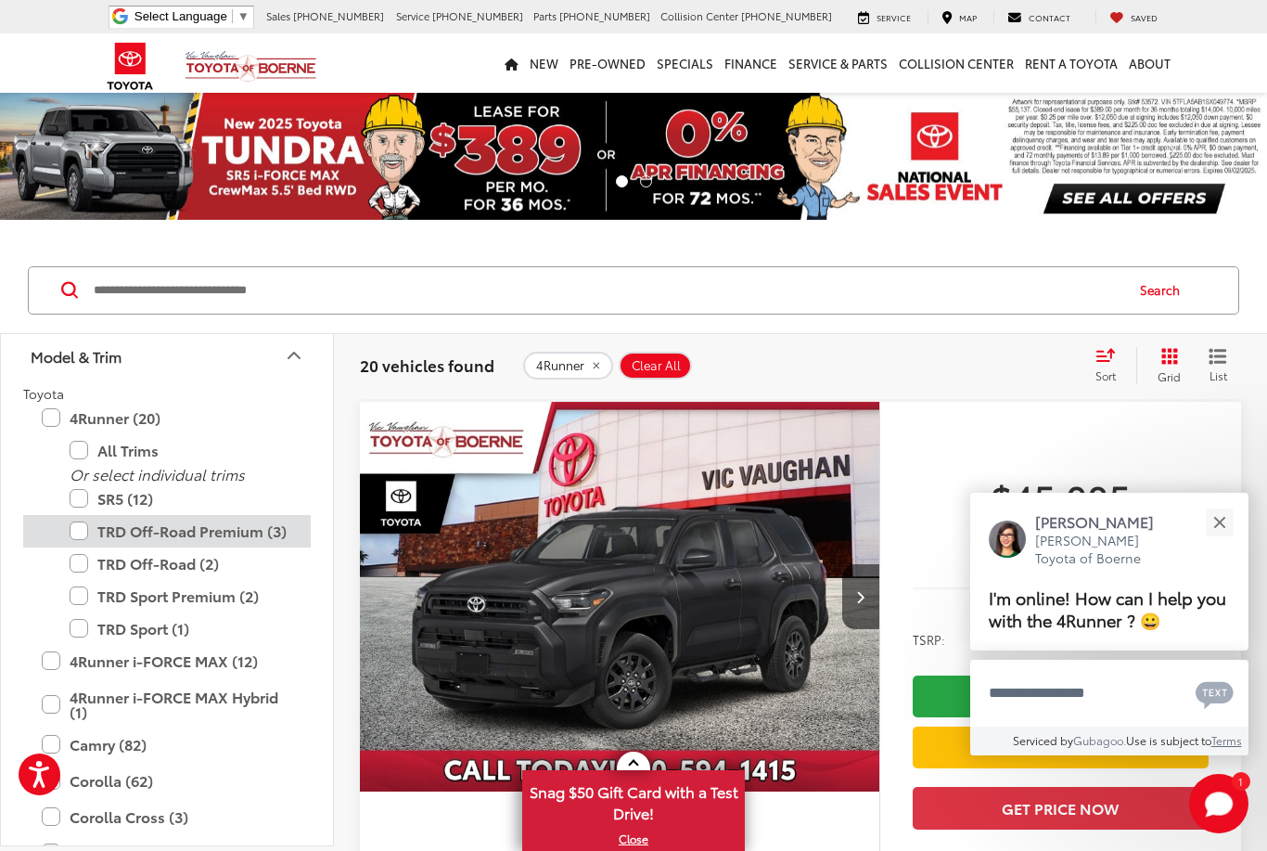
click at [131, 536] on label "TRD Off-Road Premium (3)" at bounding box center [181, 531] width 223 height 32
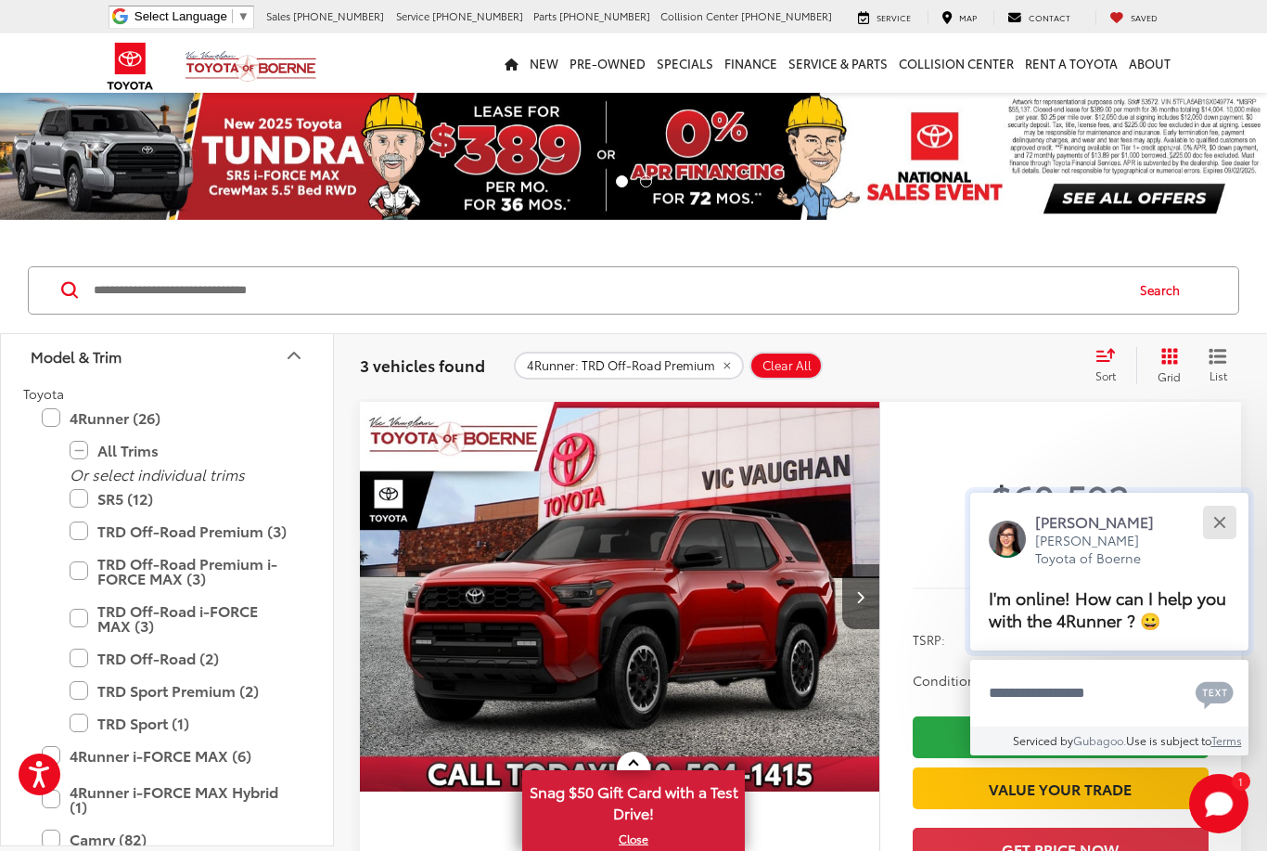
click at [1216, 521] on div "Close" at bounding box center [1220, 522] width 12 height 12
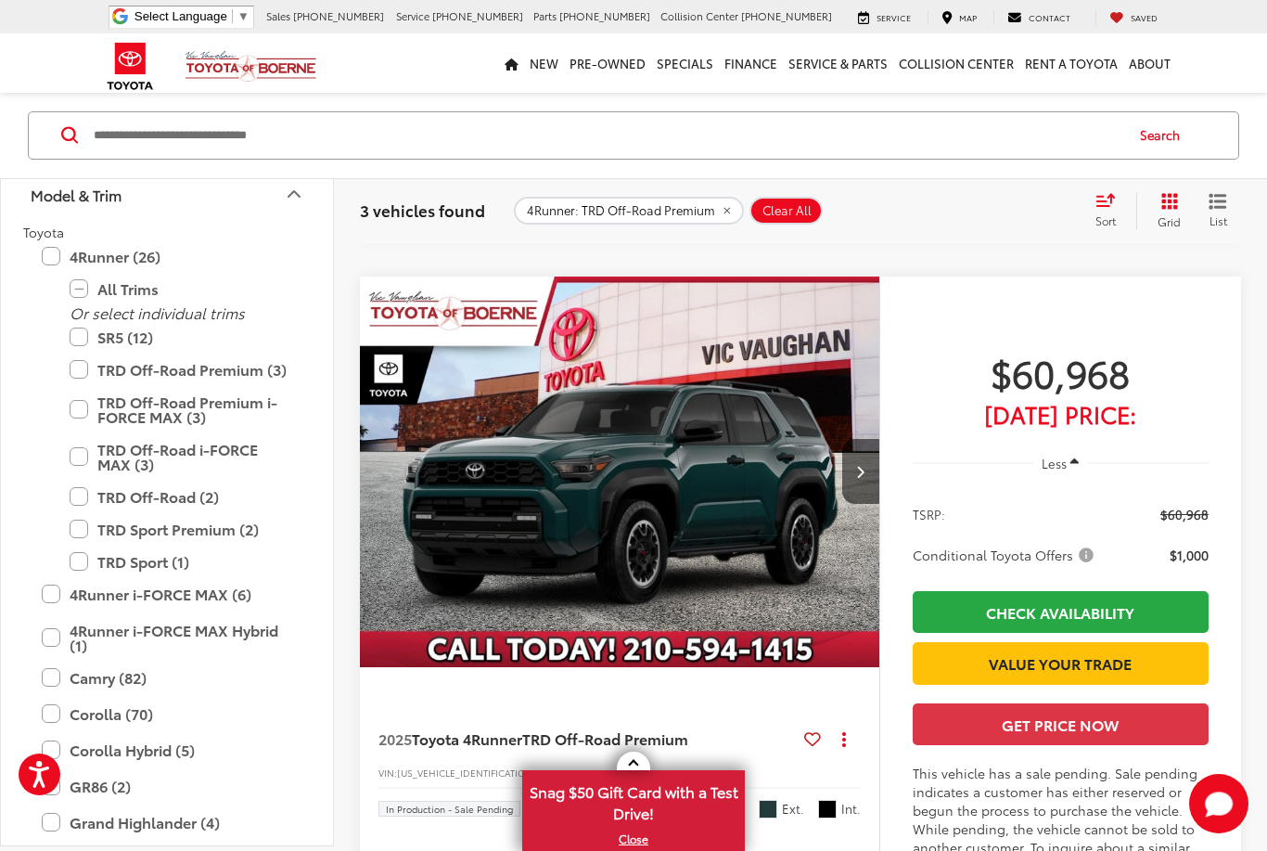
scroll to position [869, 0]
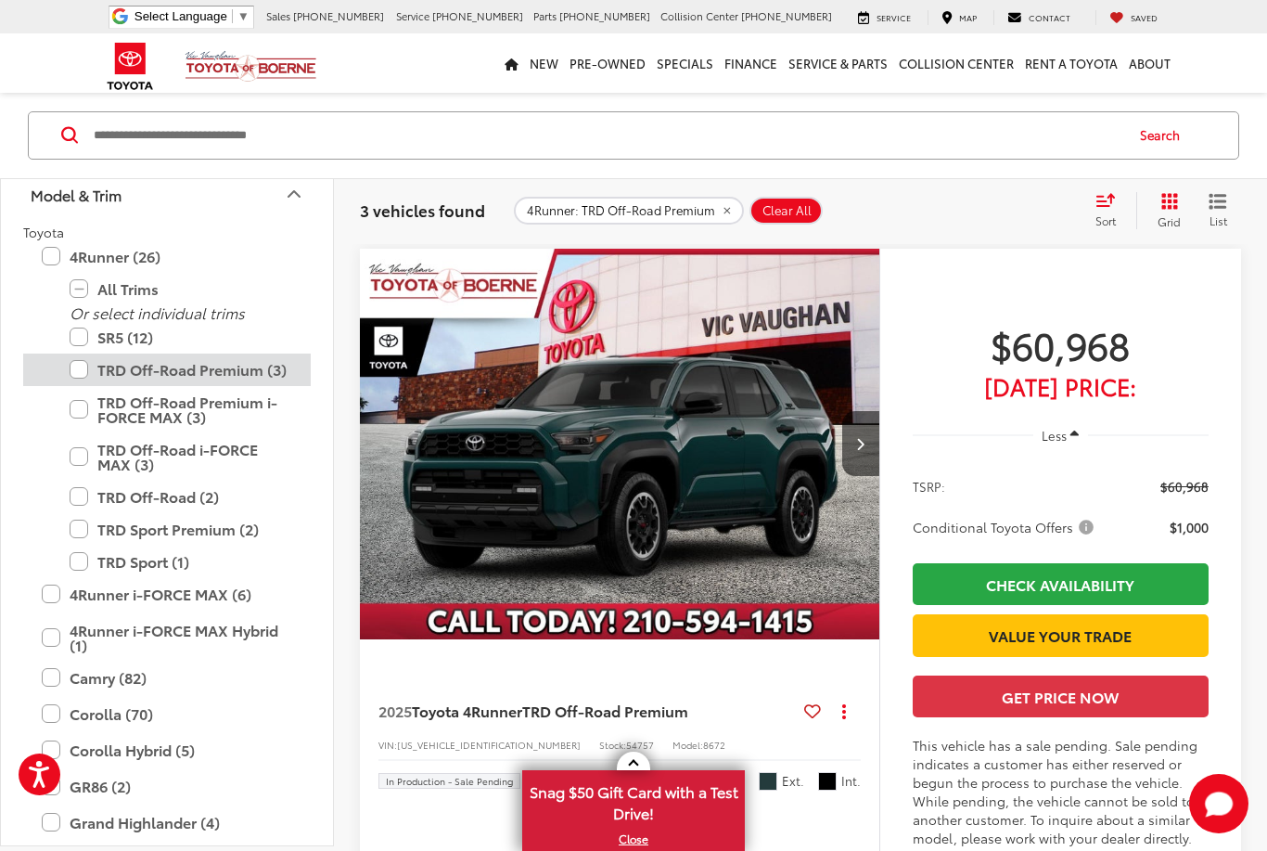
click at [120, 366] on label "TRD Off-Road Premium (3)" at bounding box center [181, 369] width 223 height 32
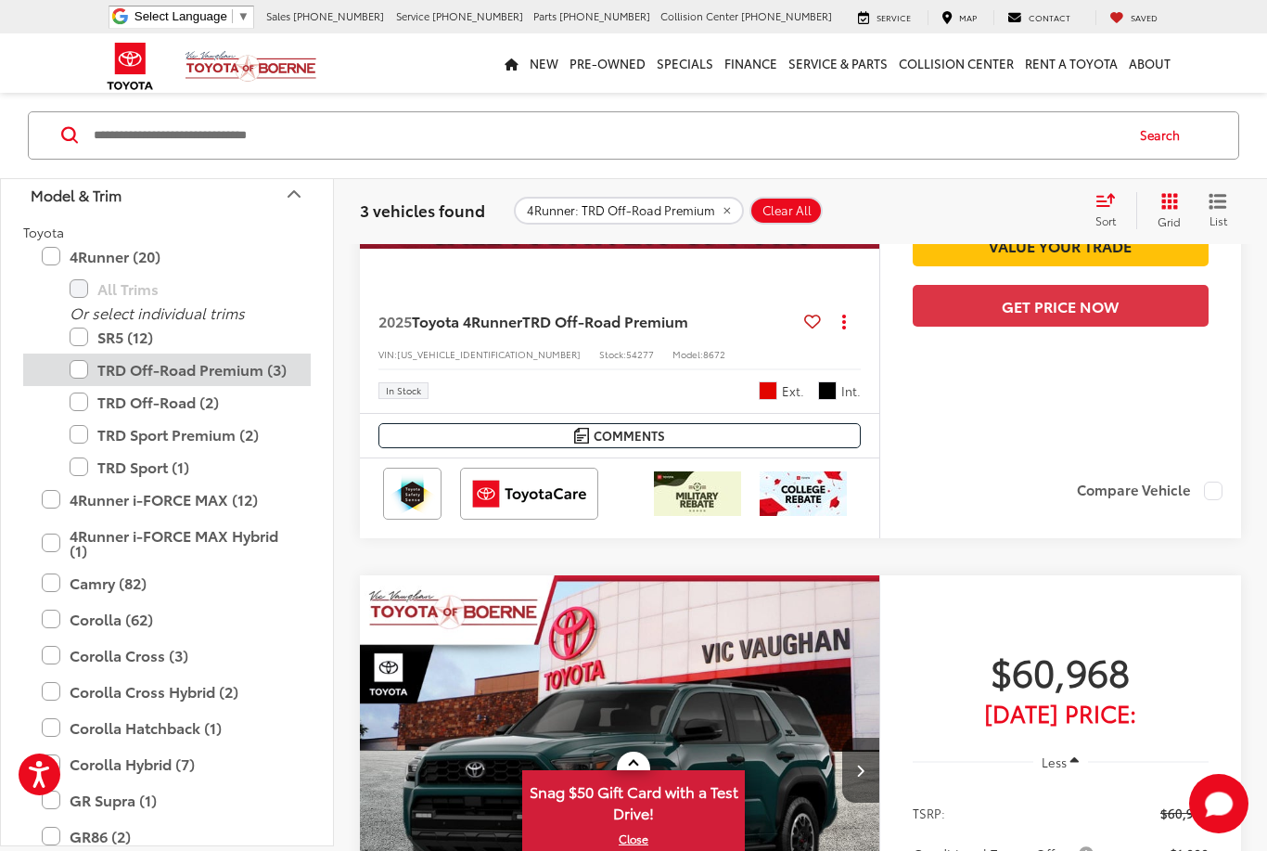
scroll to position [155, 0]
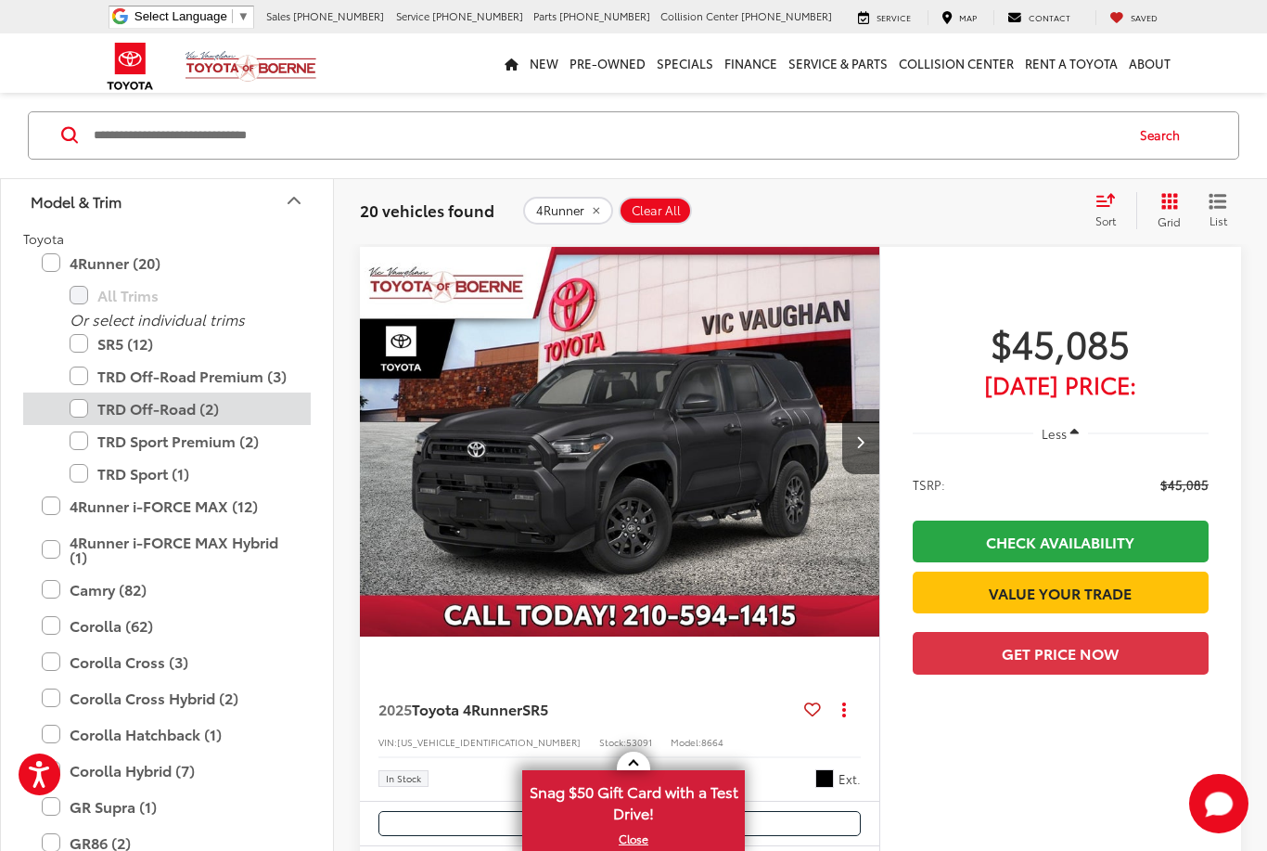
click at [131, 414] on label "TRD Off-Road (2)" at bounding box center [181, 408] width 223 height 32
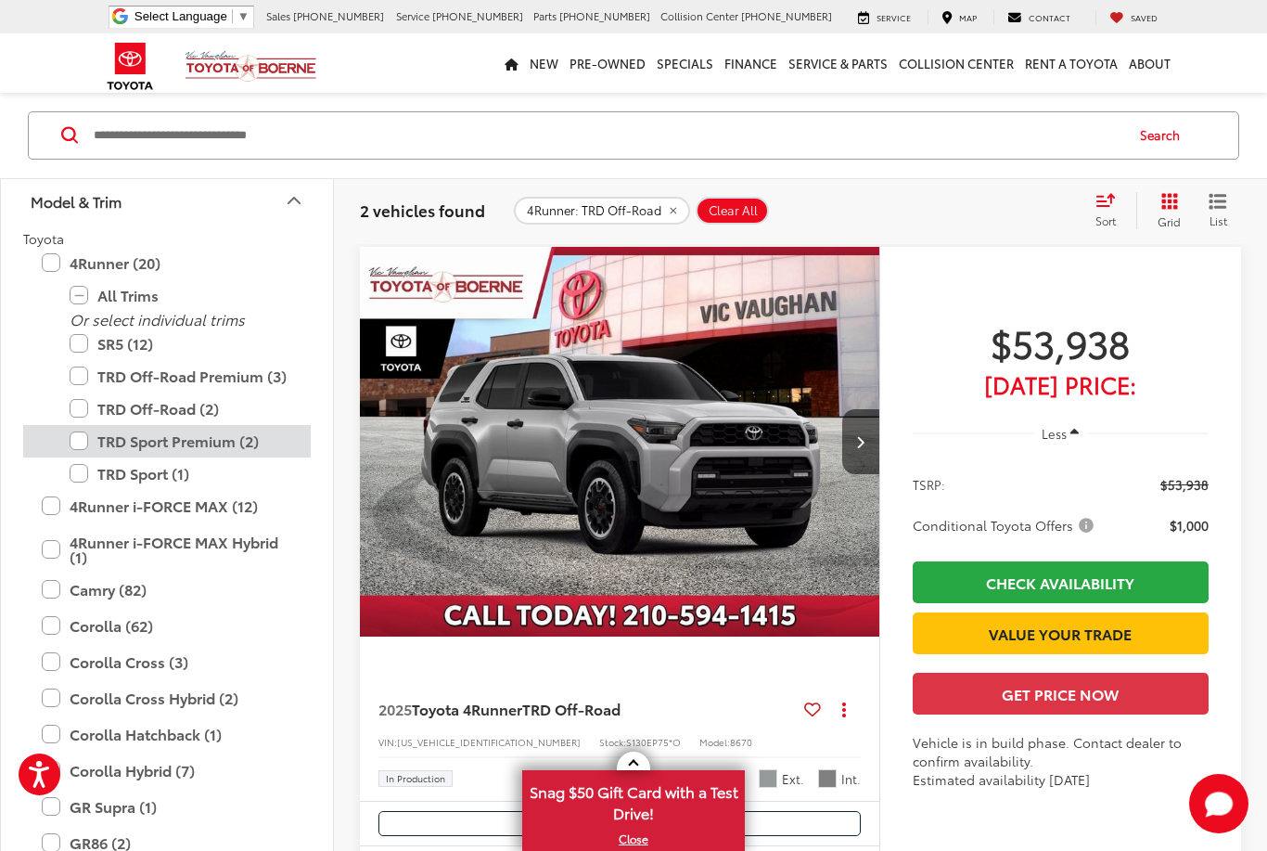
click at [139, 441] on label "TRD Sport Premium (2)" at bounding box center [181, 441] width 223 height 32
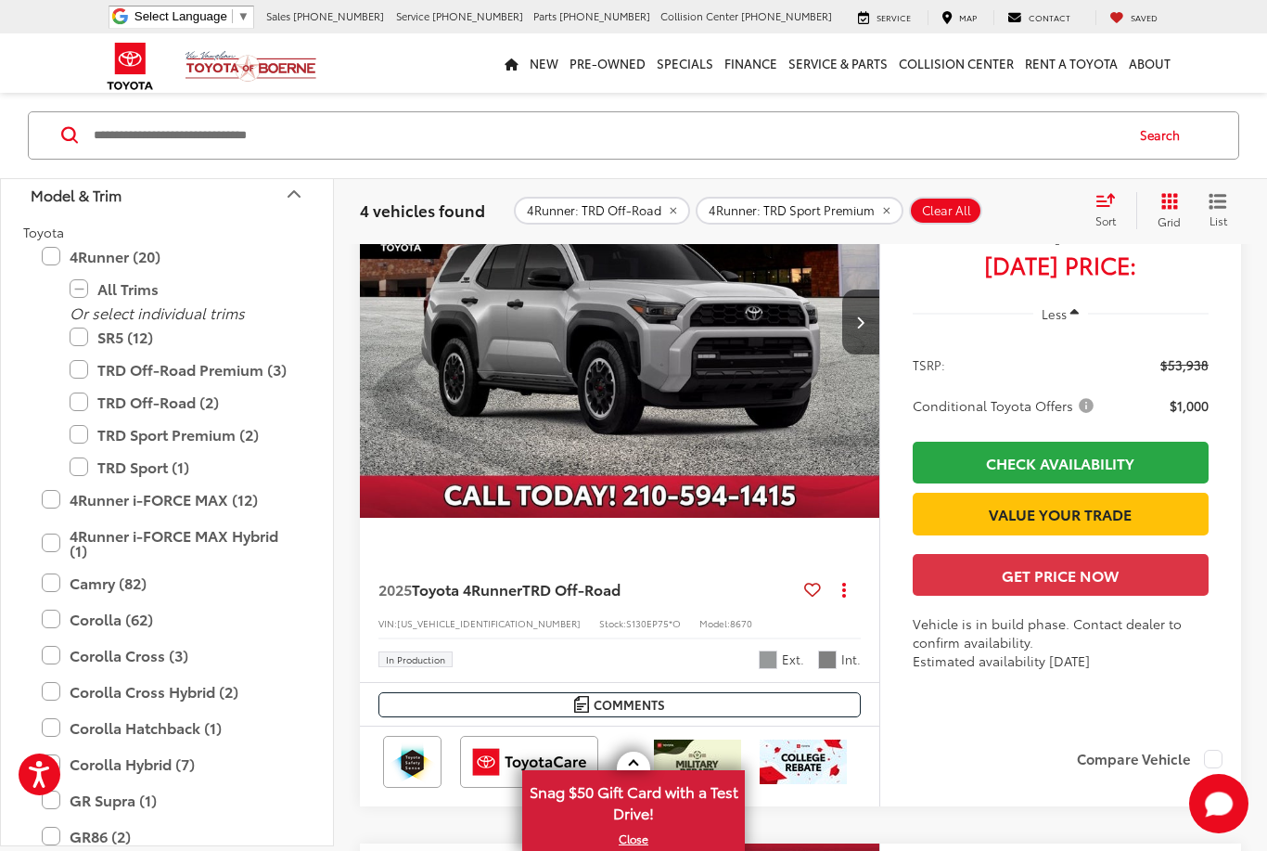
scroll to position [1000, 0]
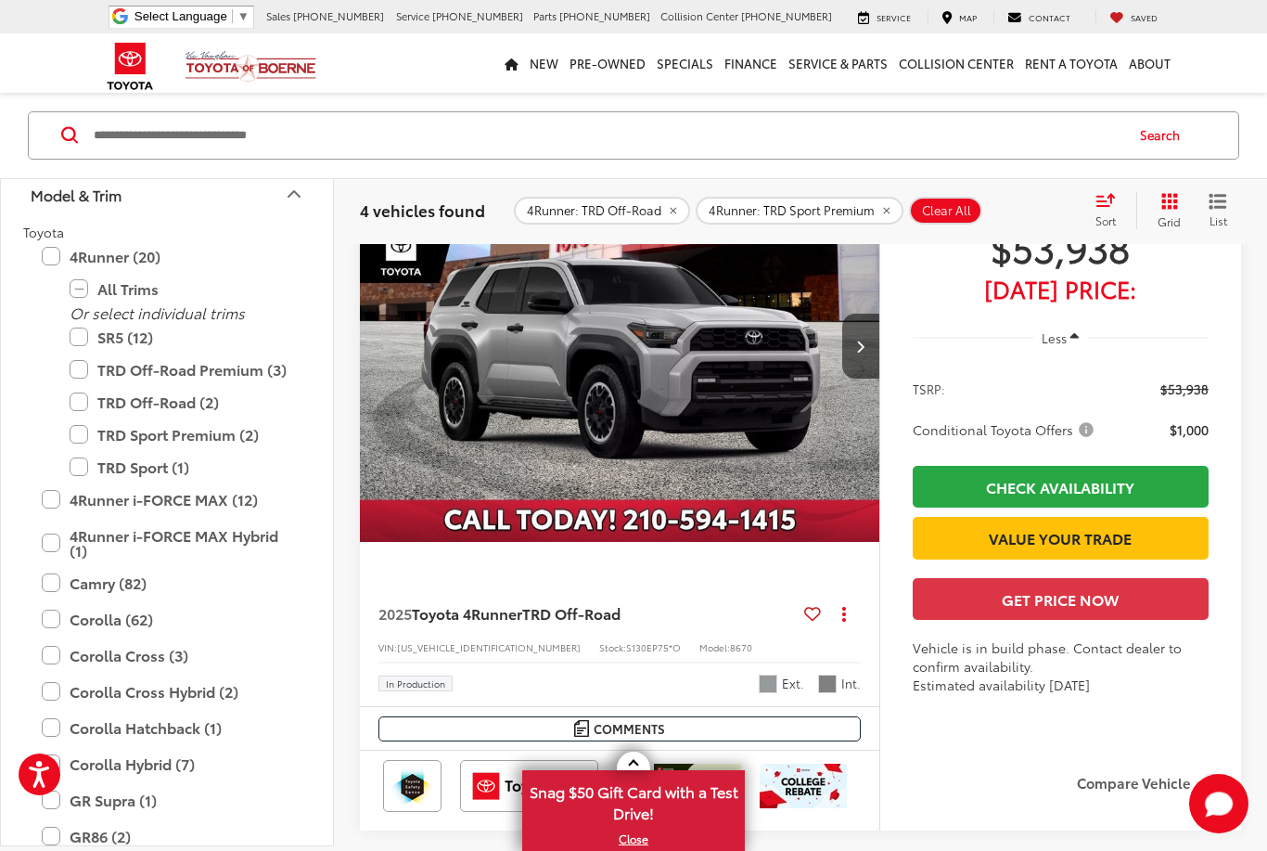
click at [207, 69] on img at bounding box center [251, 66] width 133 height 32
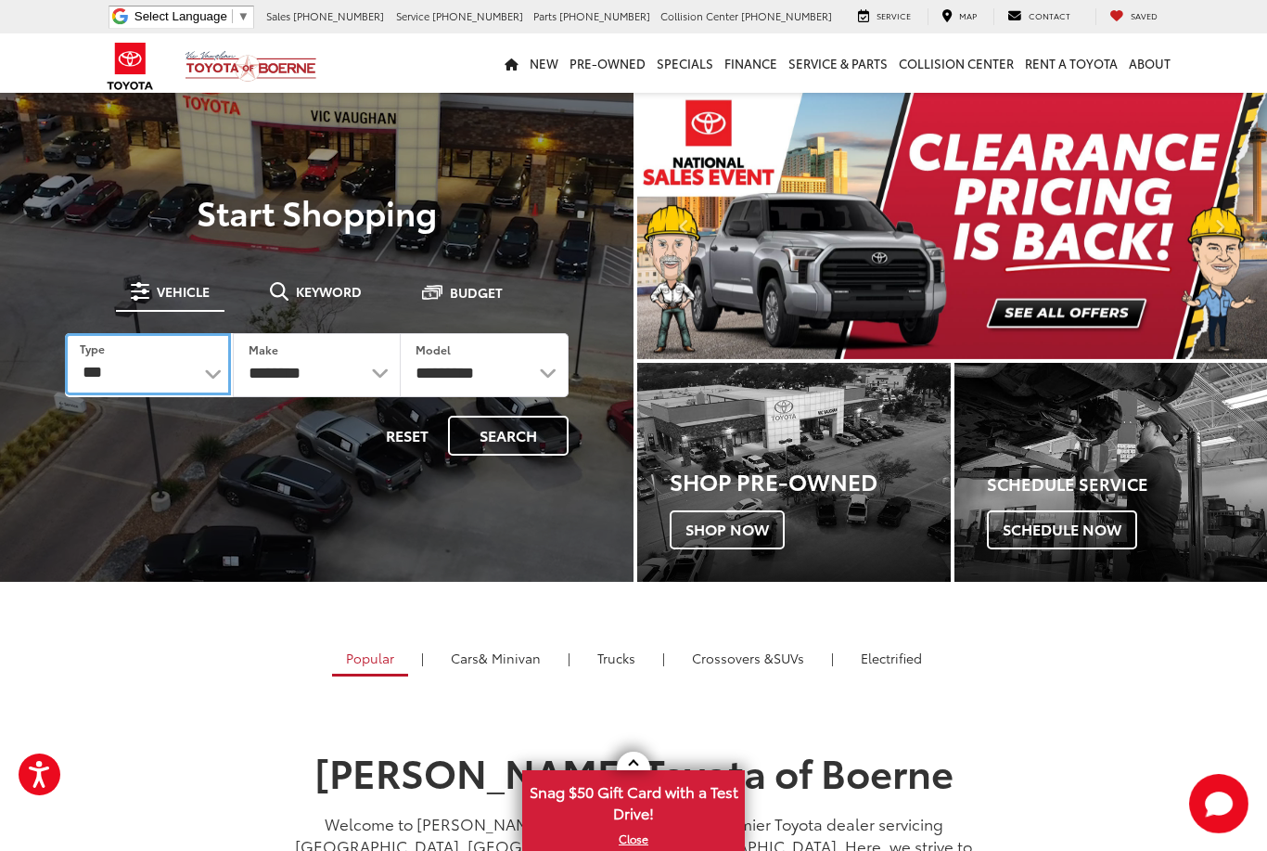
click at [183, 357] on select "*** *** **** *********" at bounding box center [148, 364] width 166 height 62
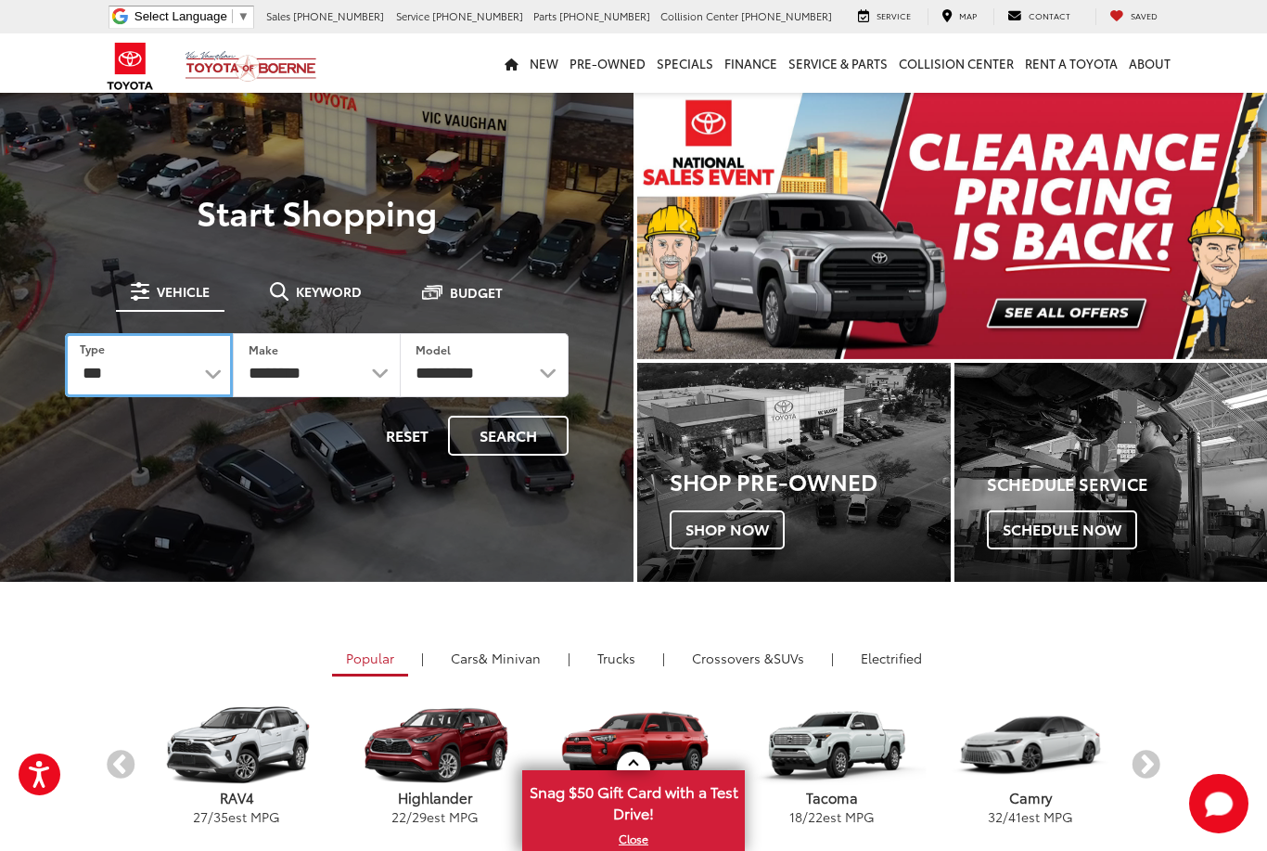
select select "******"
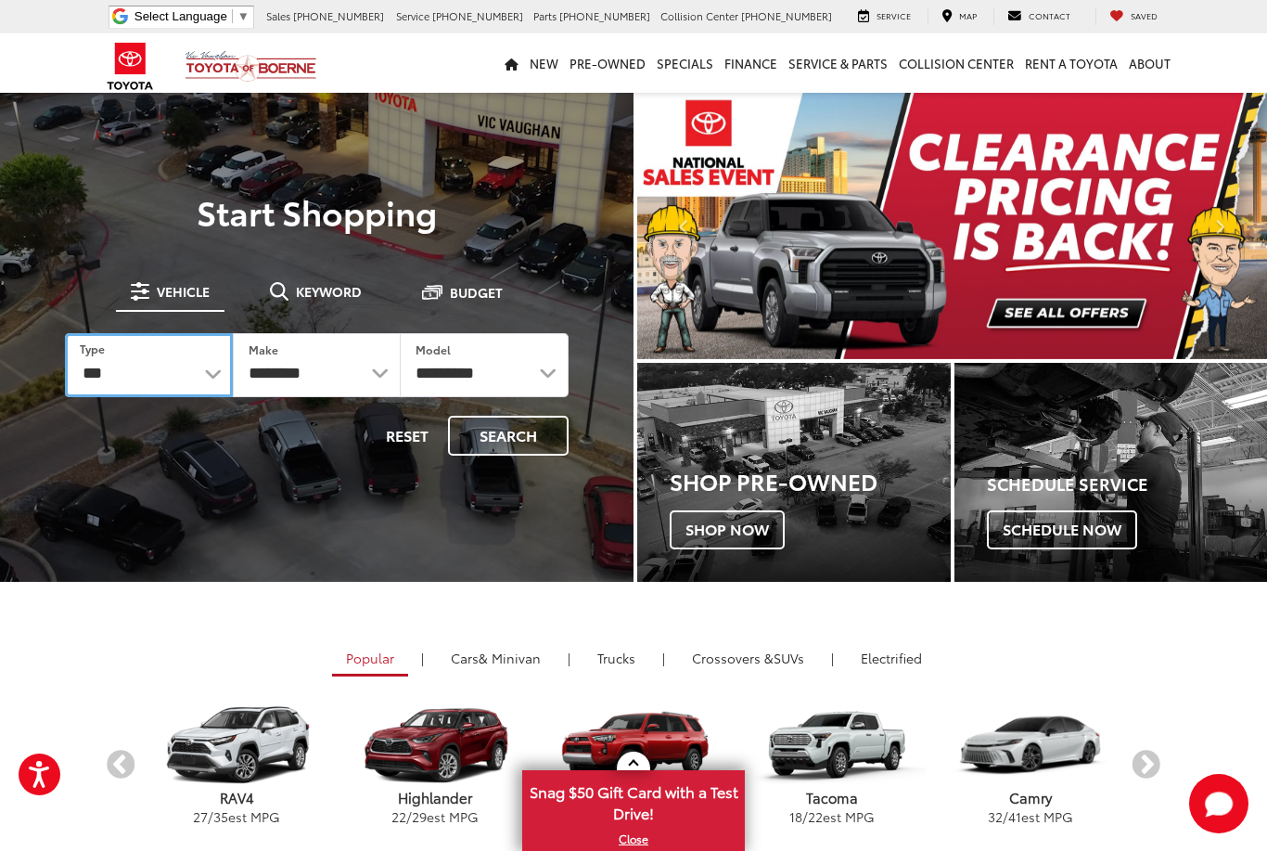
select select
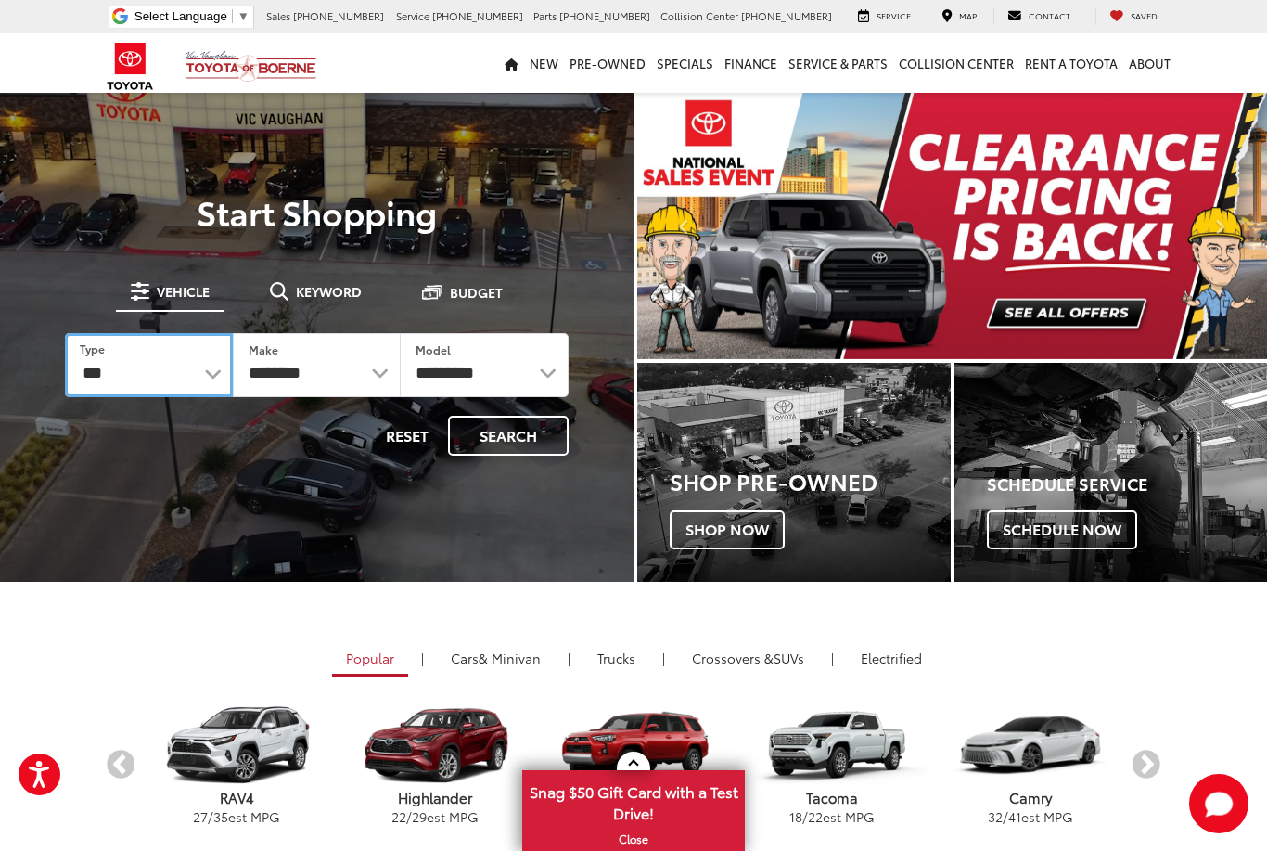
select select
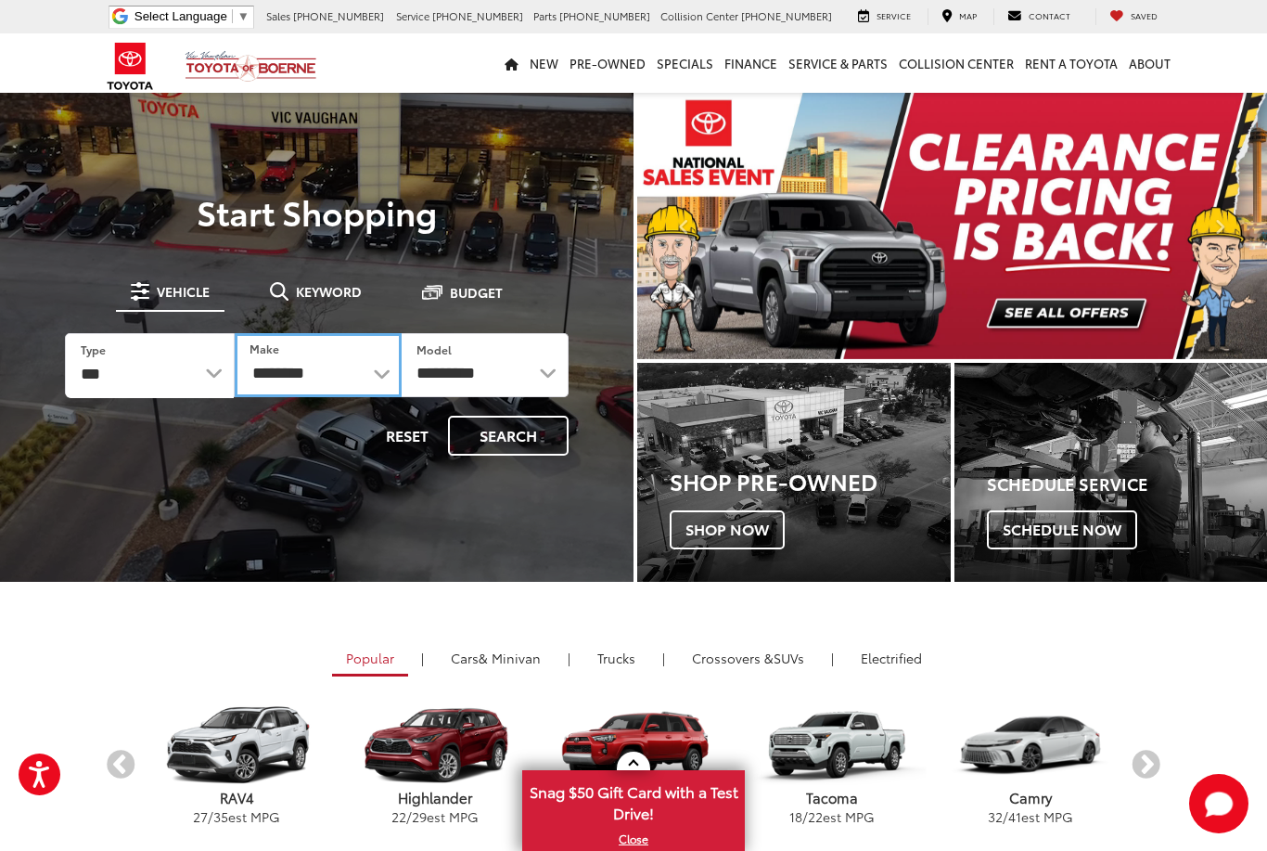
click at [340, 377] on select "**********" at bounding box center [318, 365] width 167 height 64
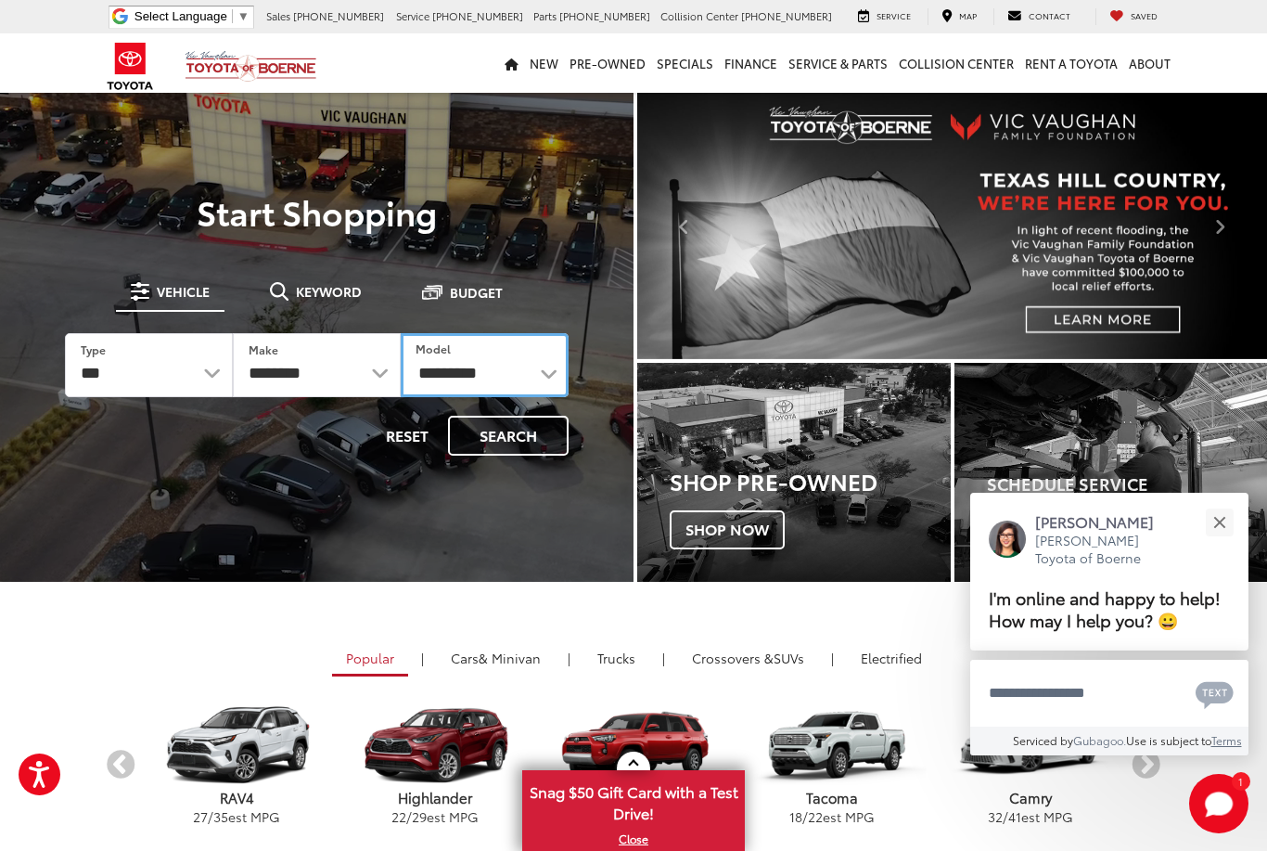
click at [487, 391] on select "**********" at bounding box center [485, 365] width 168 height 64
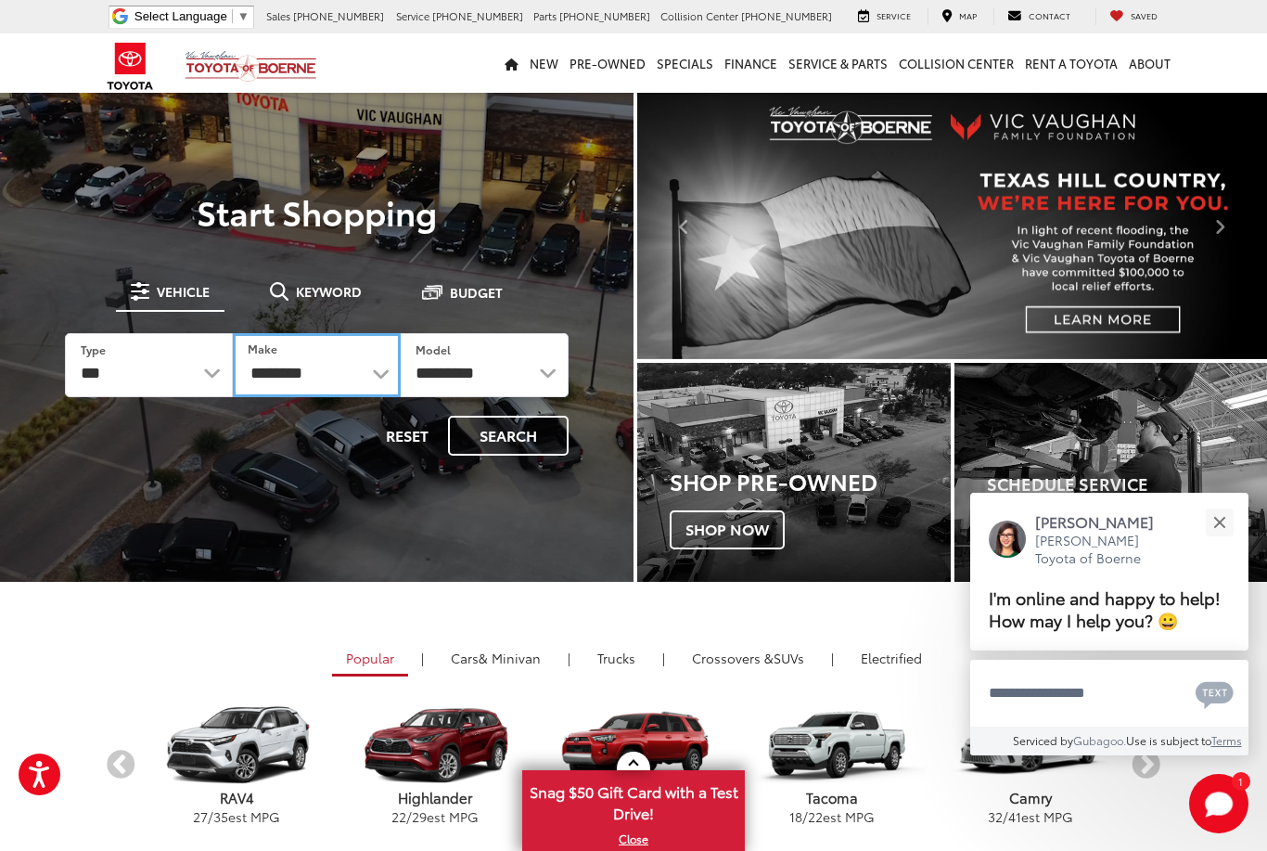
click at [273, 385] on select "**********" at bounding box center [317, 365] width 168 height 64
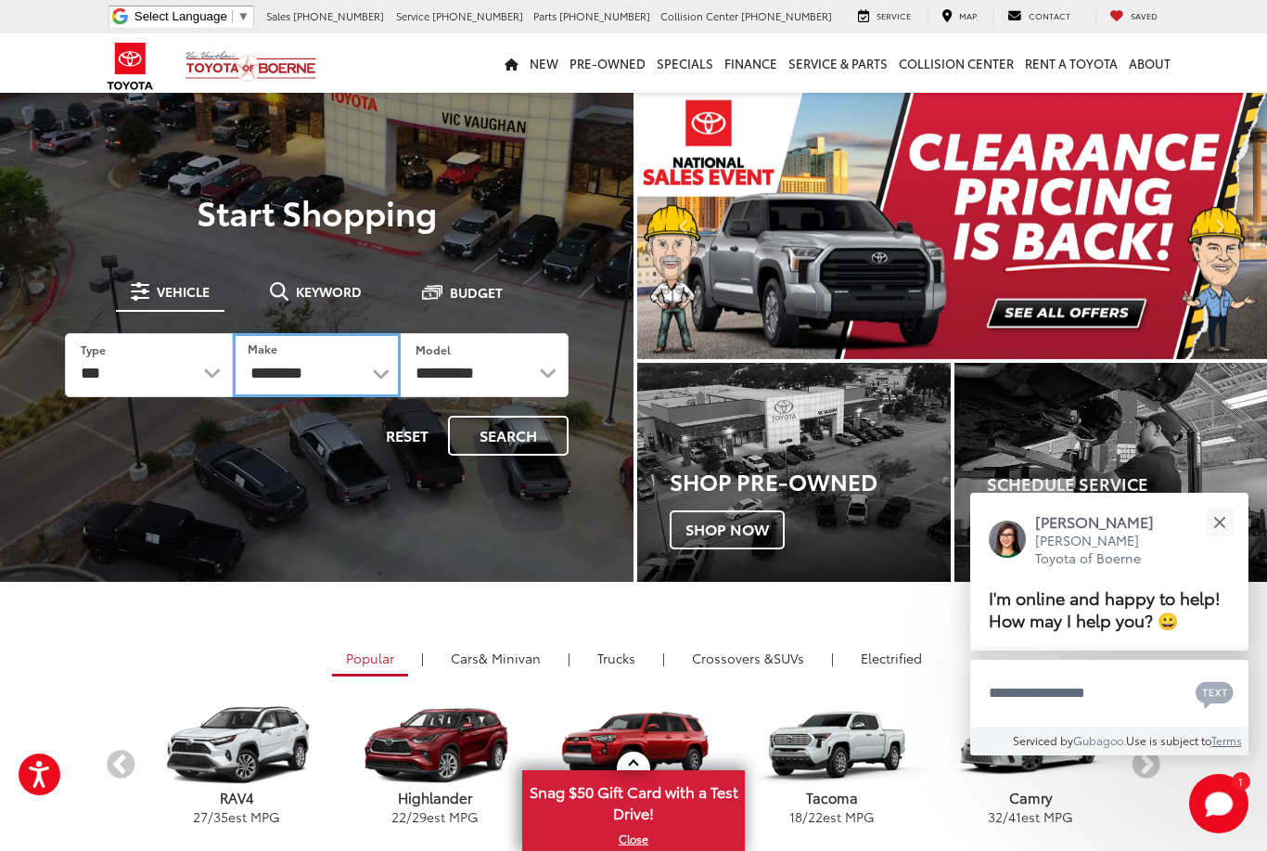
select select "******"
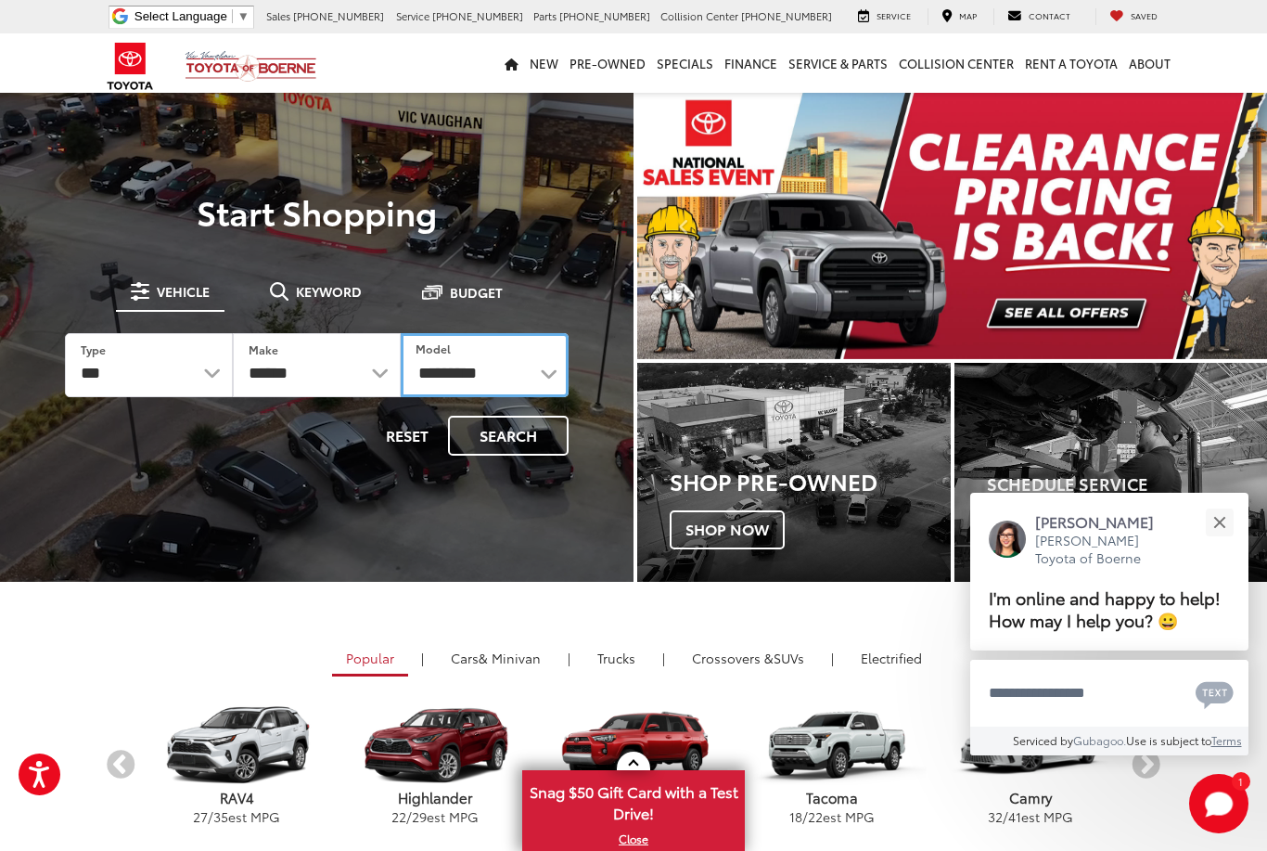
click at [504, 349] on select "**********" at bounding box center [485, 365] width 168 height 64
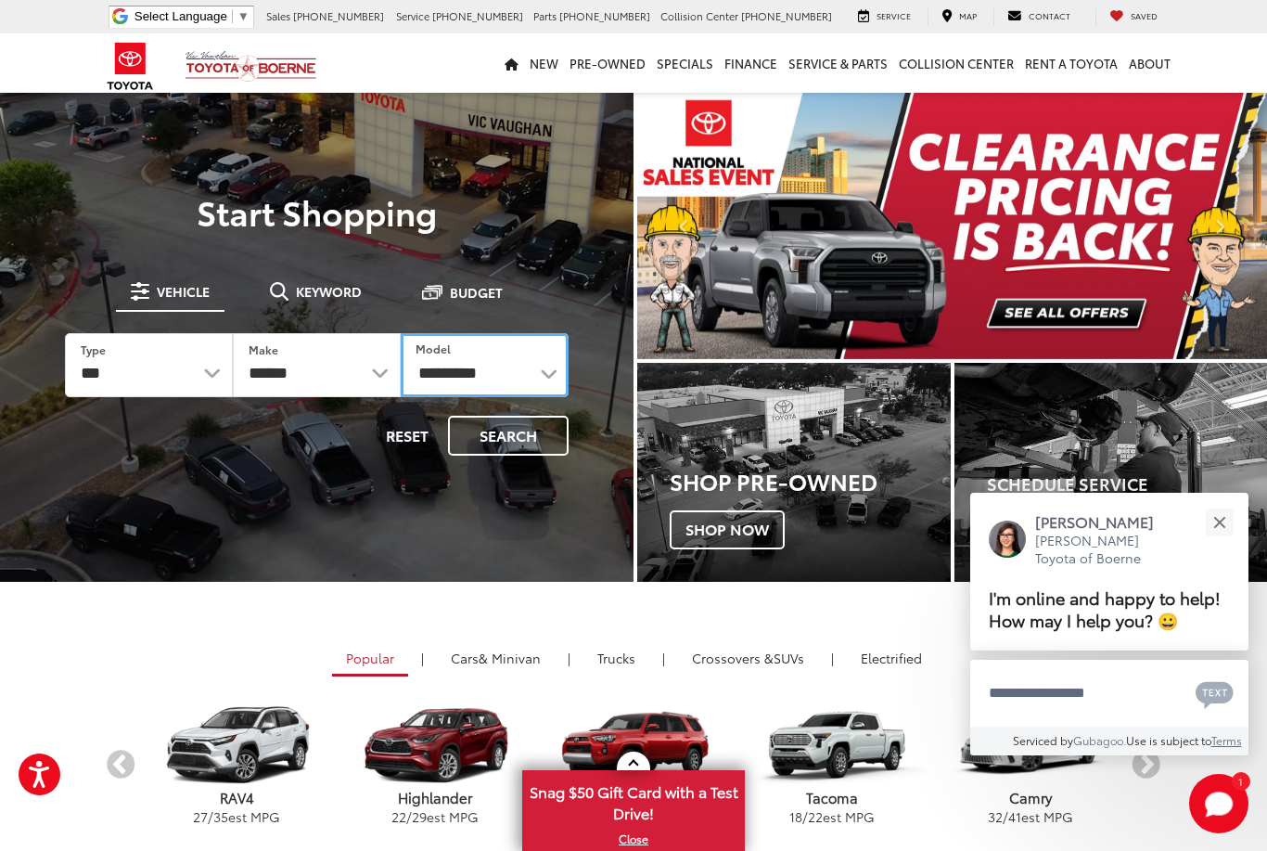
select select "*******"
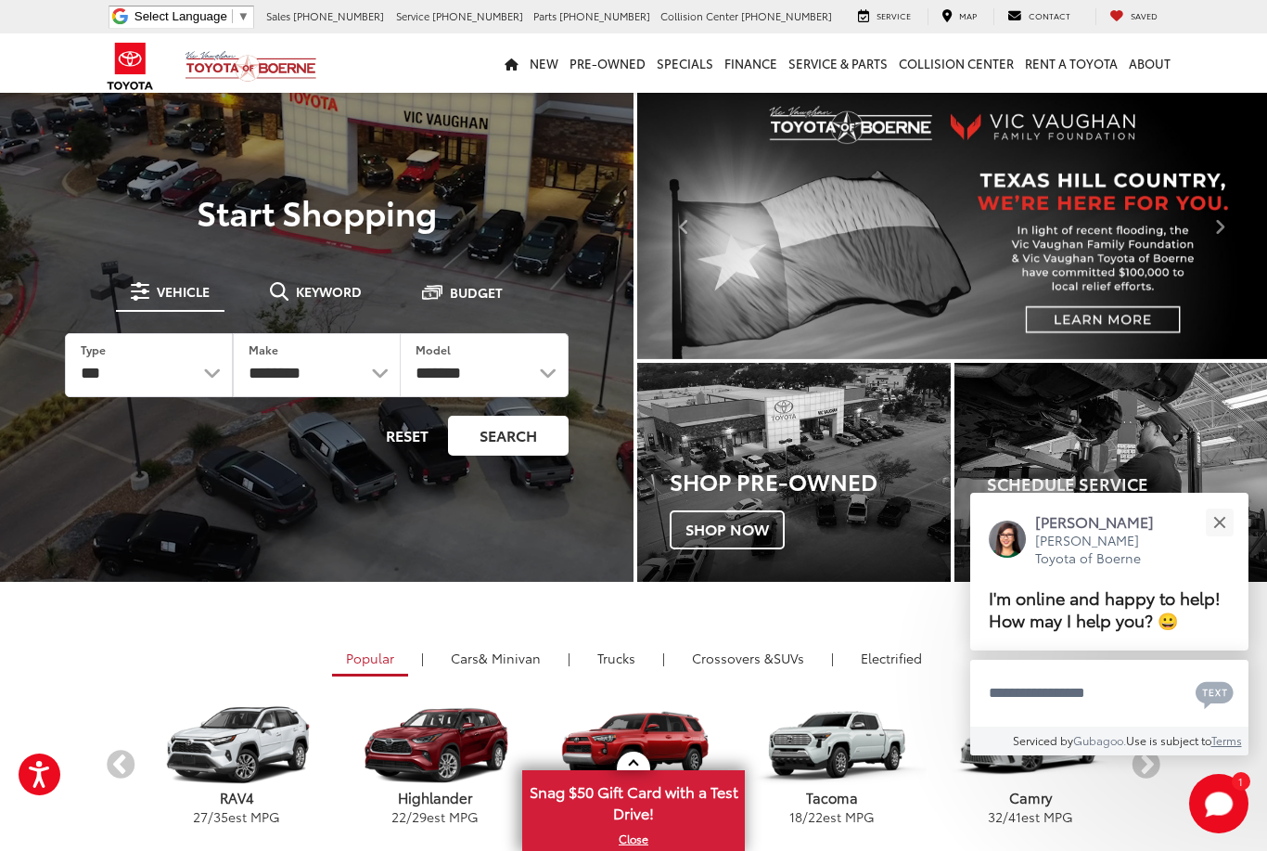
click at [492, 424] on button "Search" at bounding box center [508, 436] width 121 height 40
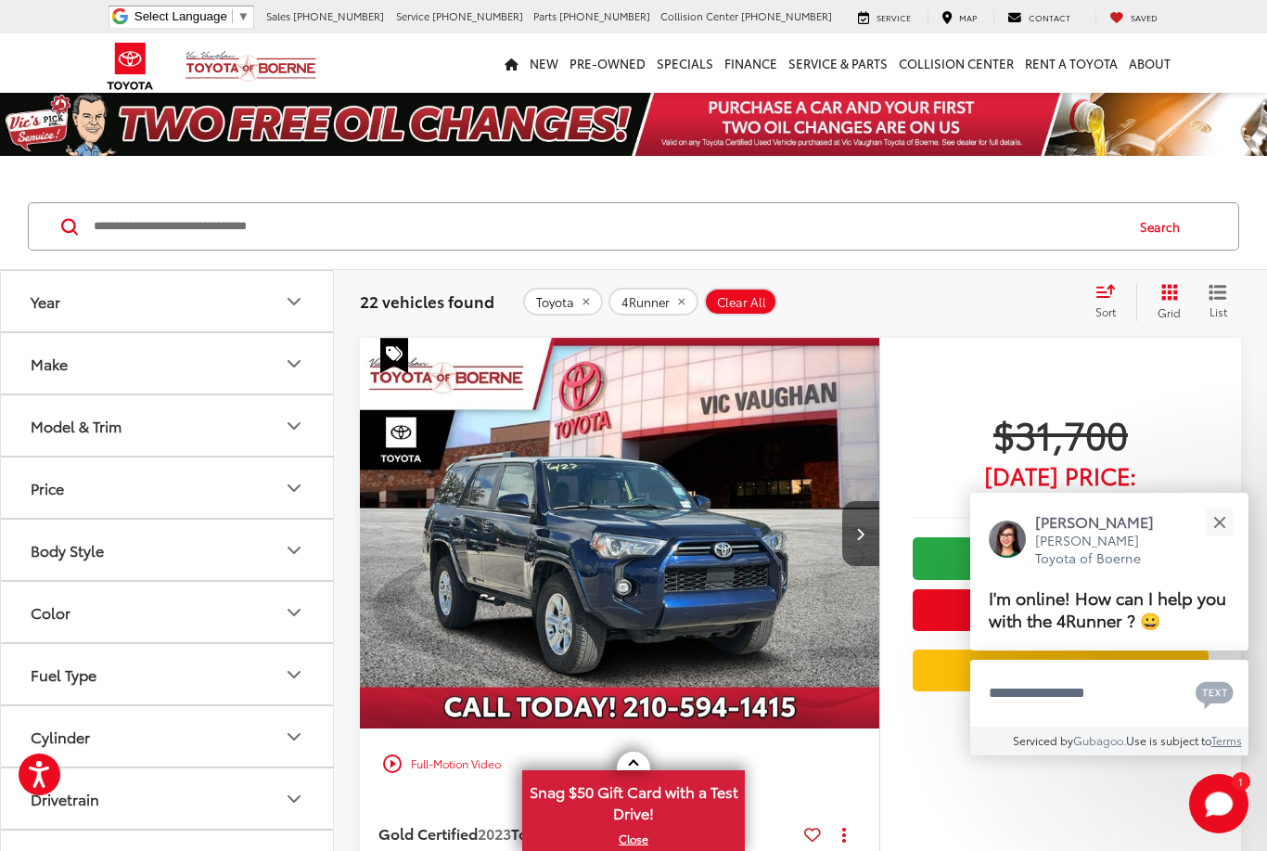
click at [1104, 300] on div "Sort" at bounding box center [1111, 301] width 50 height 37
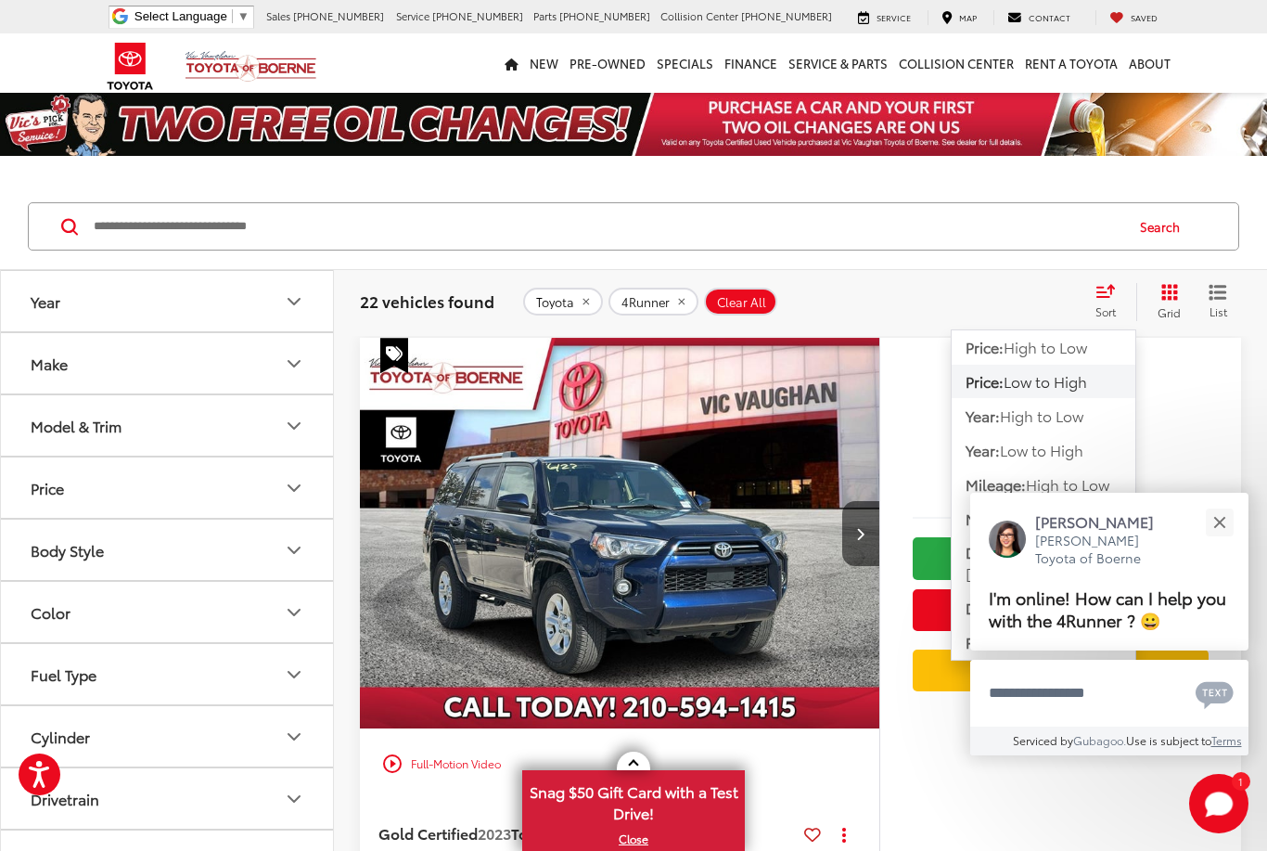
scroll to position [24, 0]
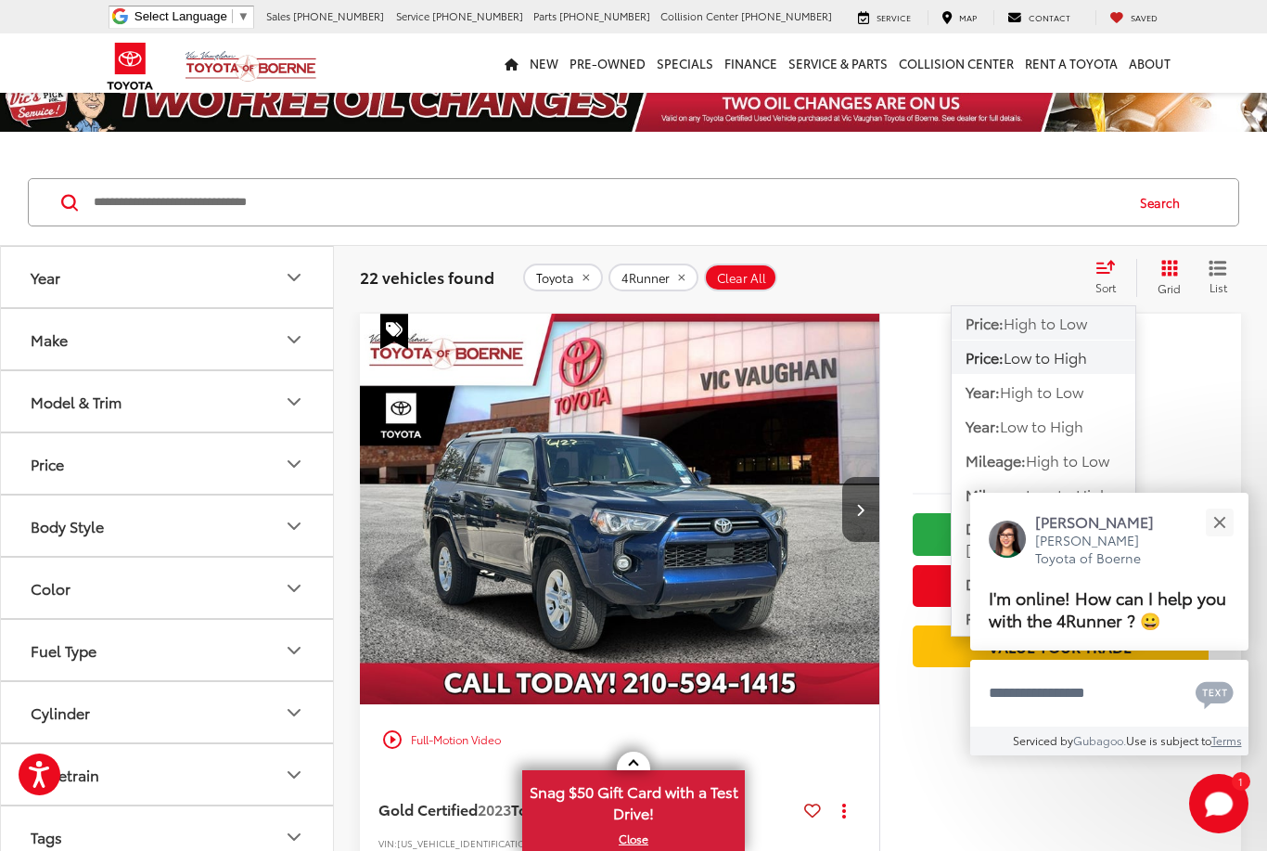
click at [1065, 340] on button "Price: High to Low" at bounding box center [1044, 356] width 184 height 33
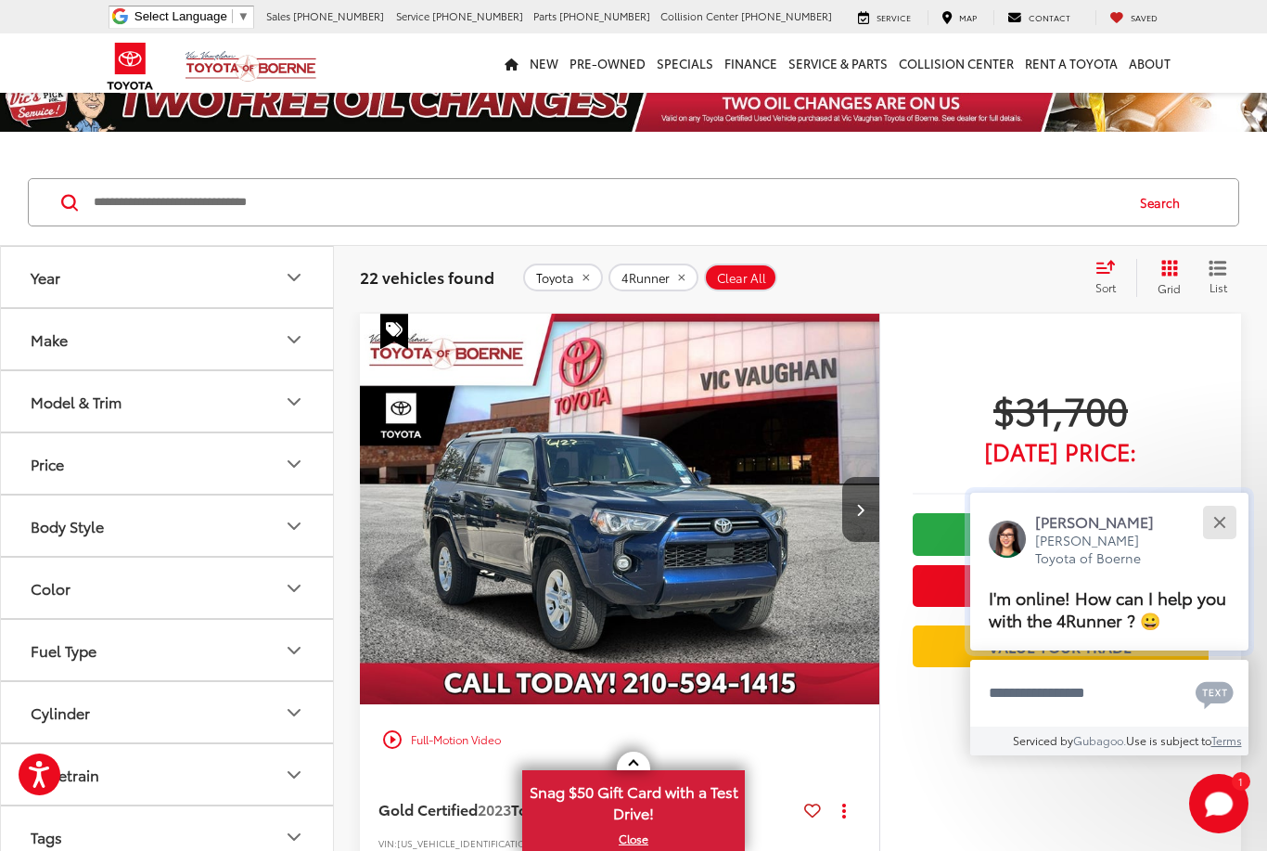
click at [1221, 515] on button "Close" at bounding box center [1220, 522] width 40 height 40
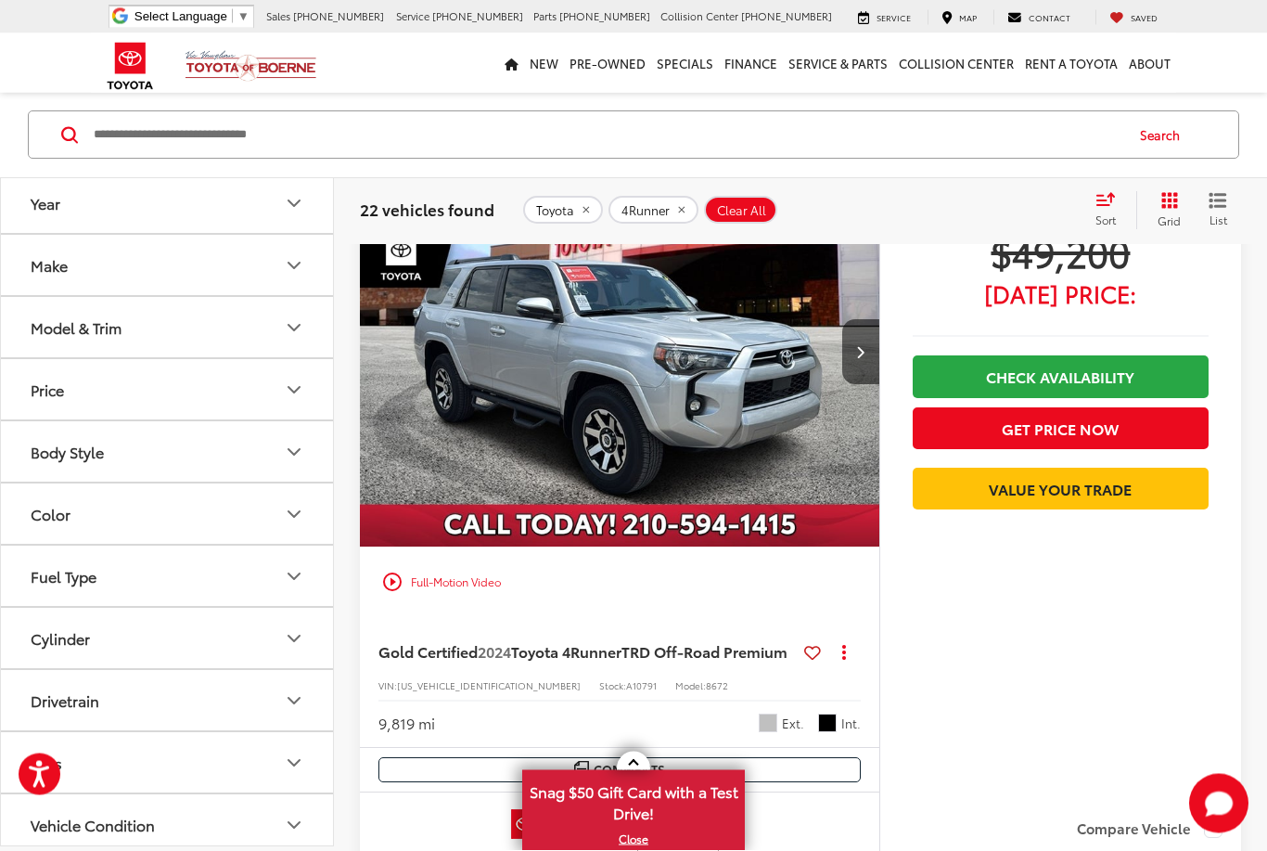
scroll to position [3086, 0]
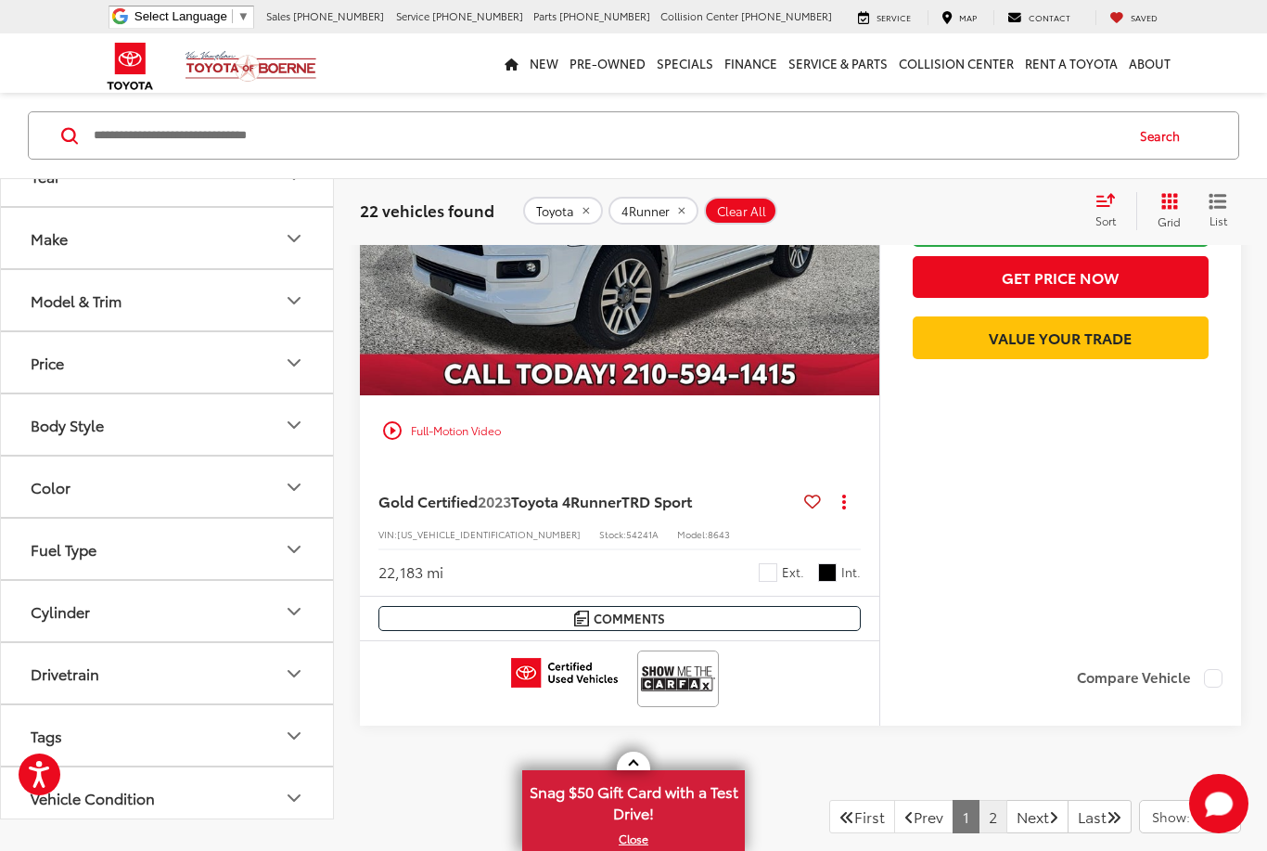
click at [979, 825] on link "2" at bounding box center [993, 816] width 29 height 33
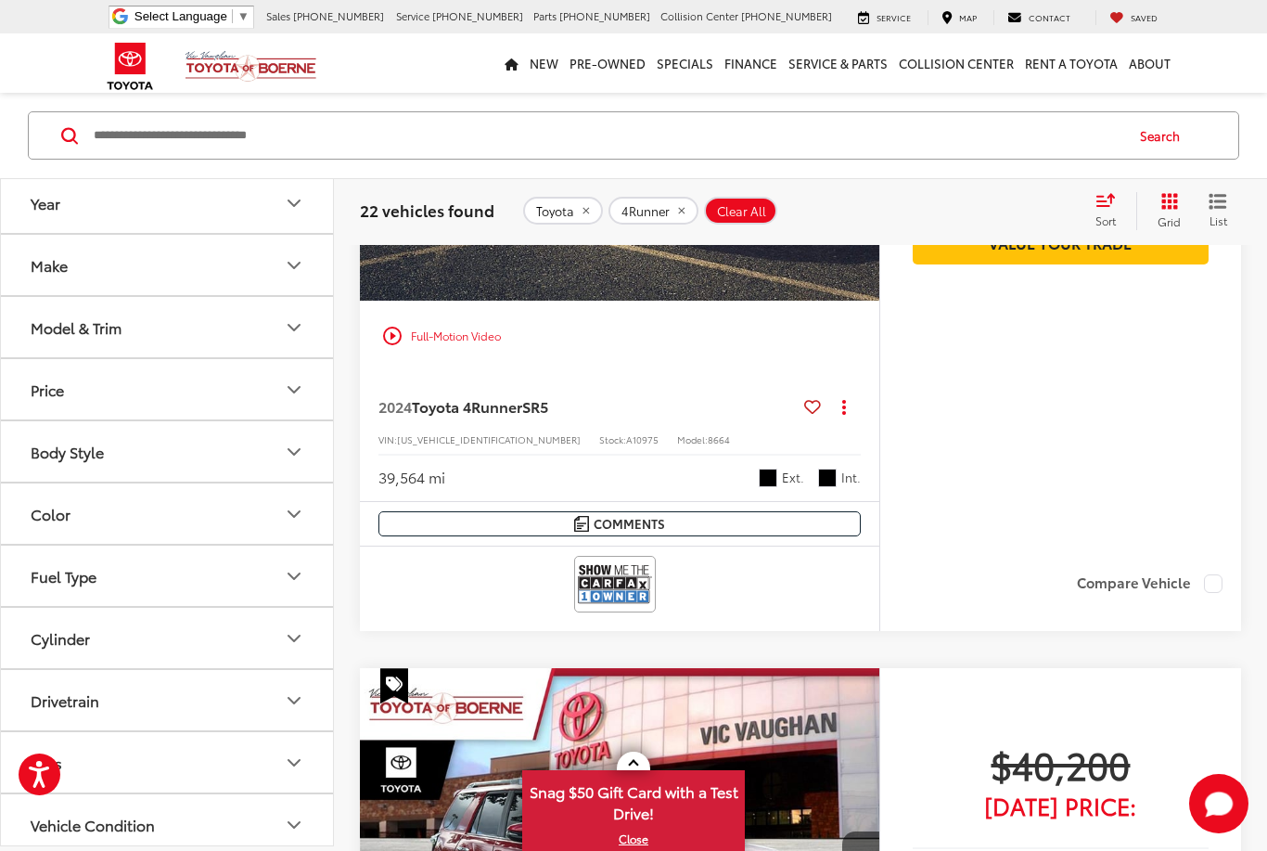
scroll to position [1136, 0]
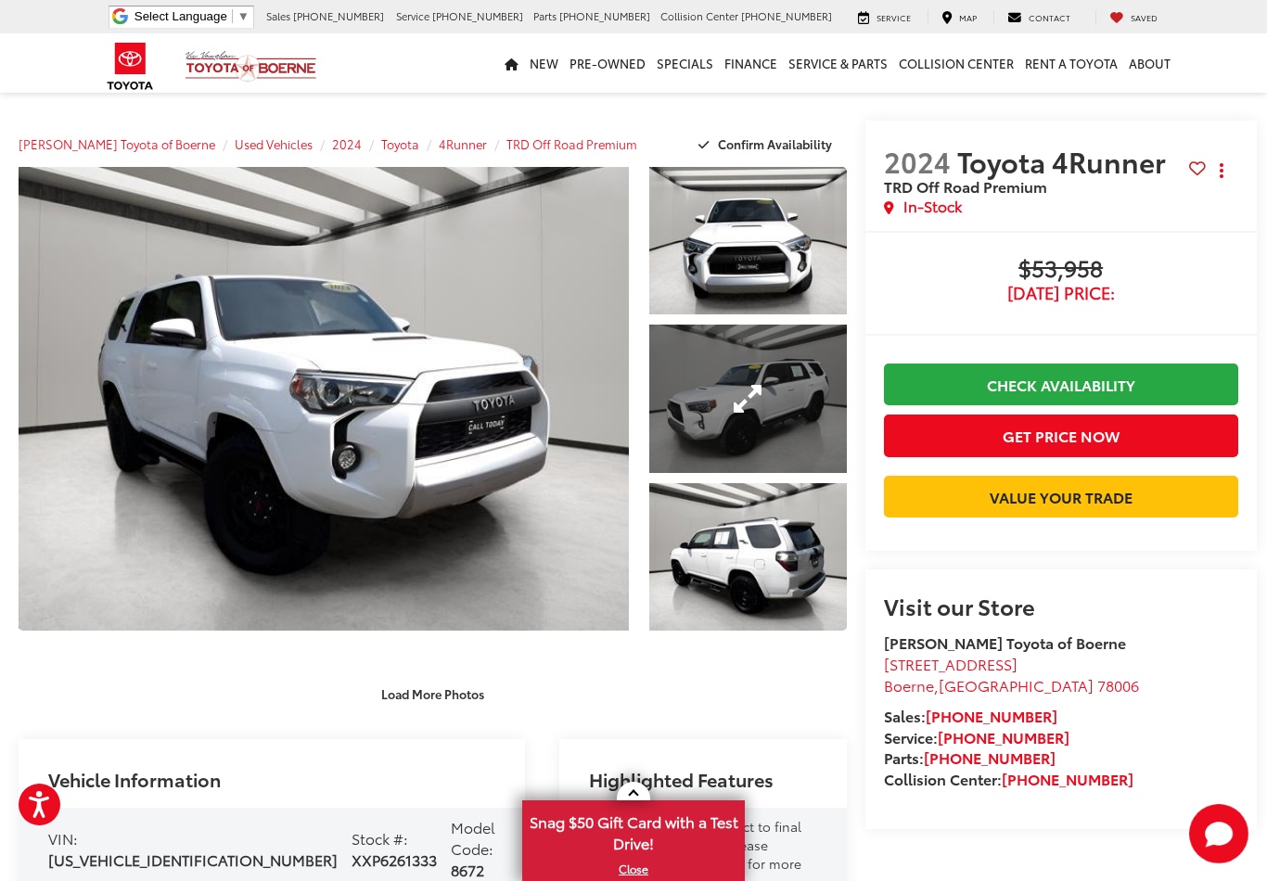
click at [708, 411] on link "Expand Photo 2" at bounding box center [748, 399] width 198 height 148
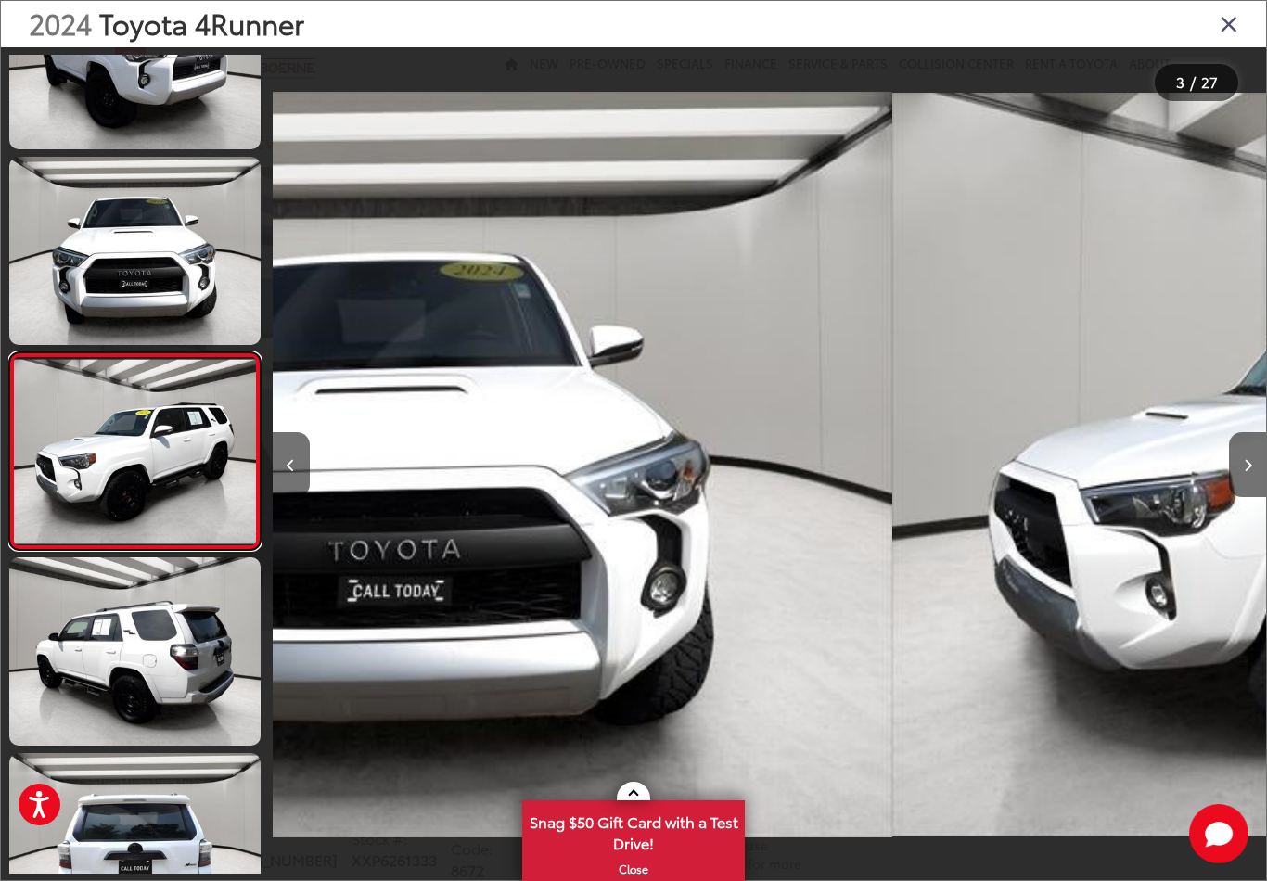
scroll to position [0, 1987]
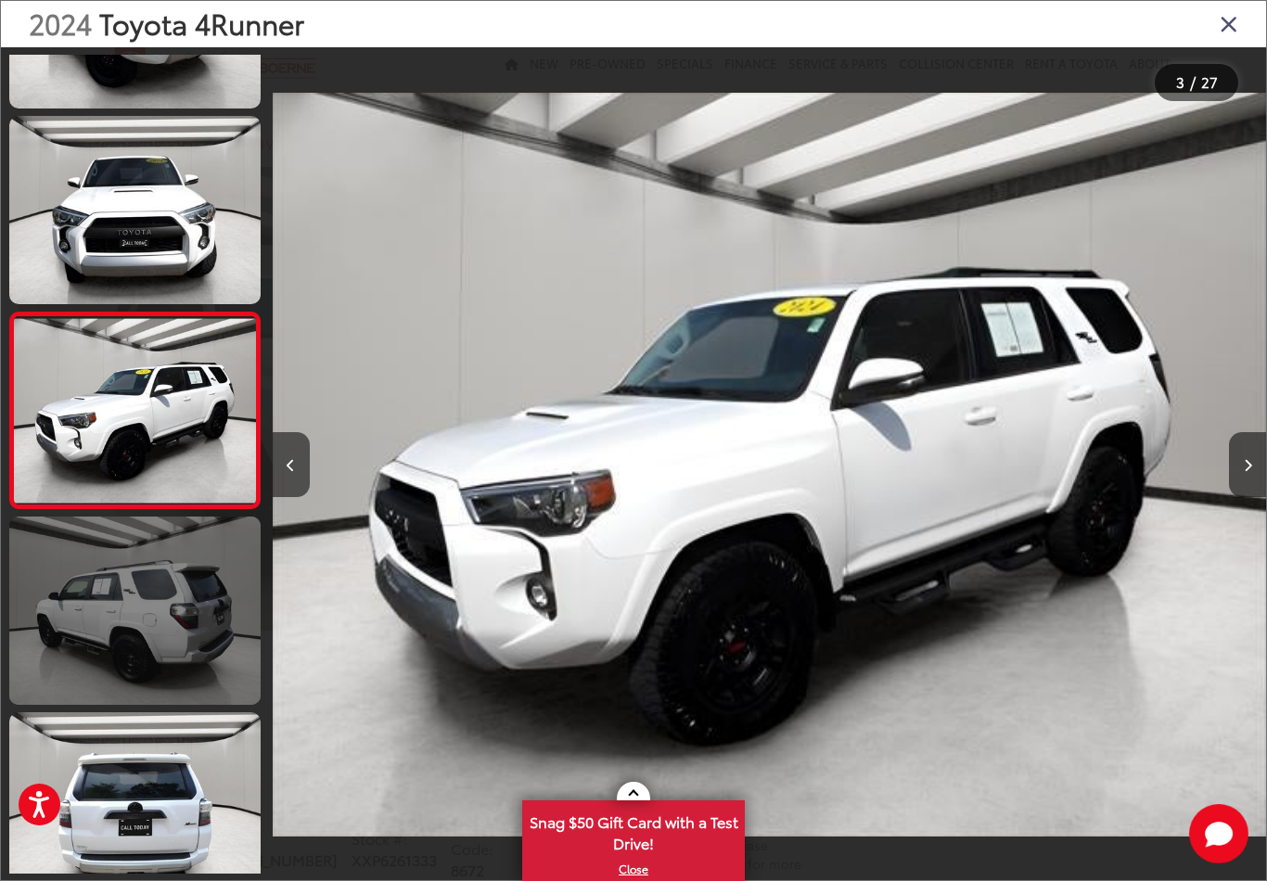
click at [196, 610] on link at bounding box center [134, 611] width 251 height 188
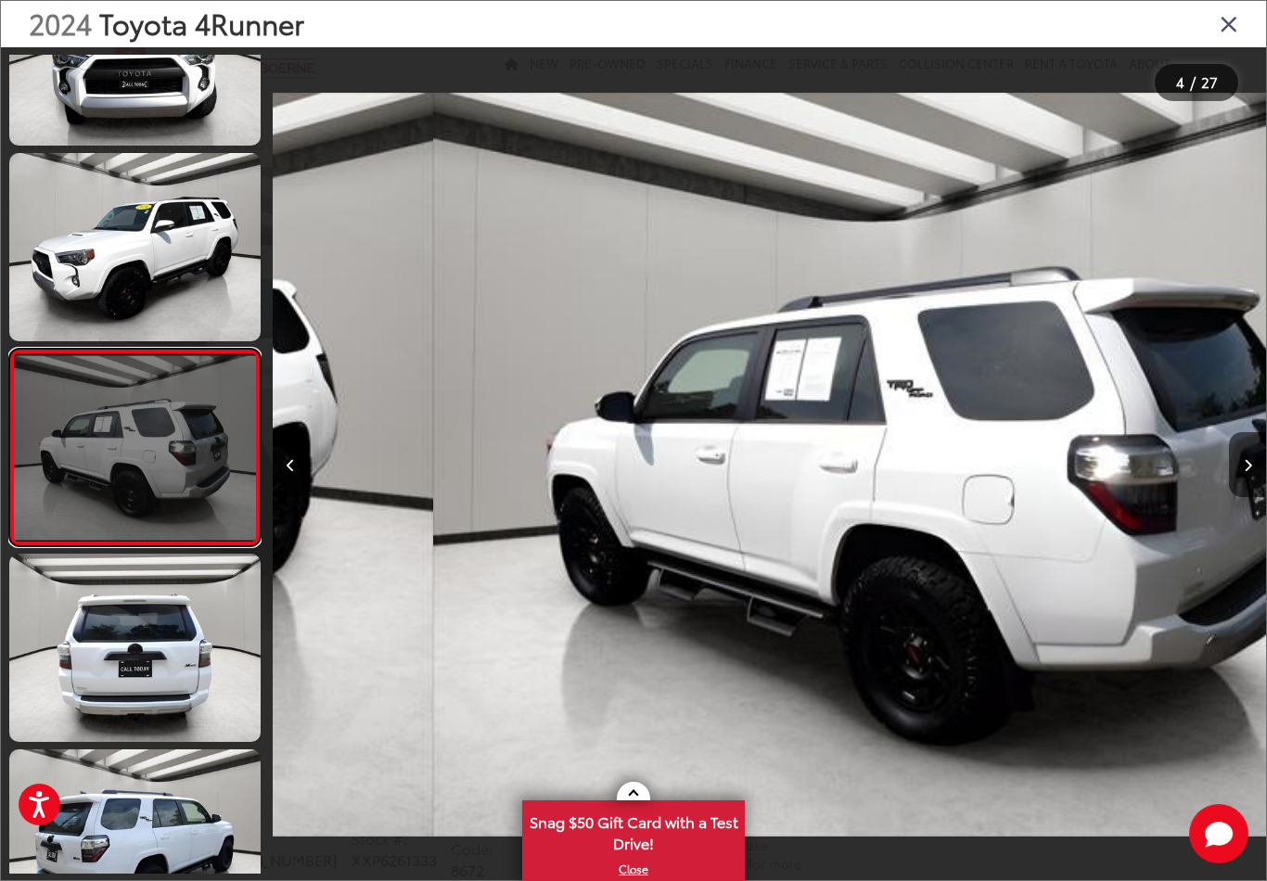
scroll to position [331, 0]
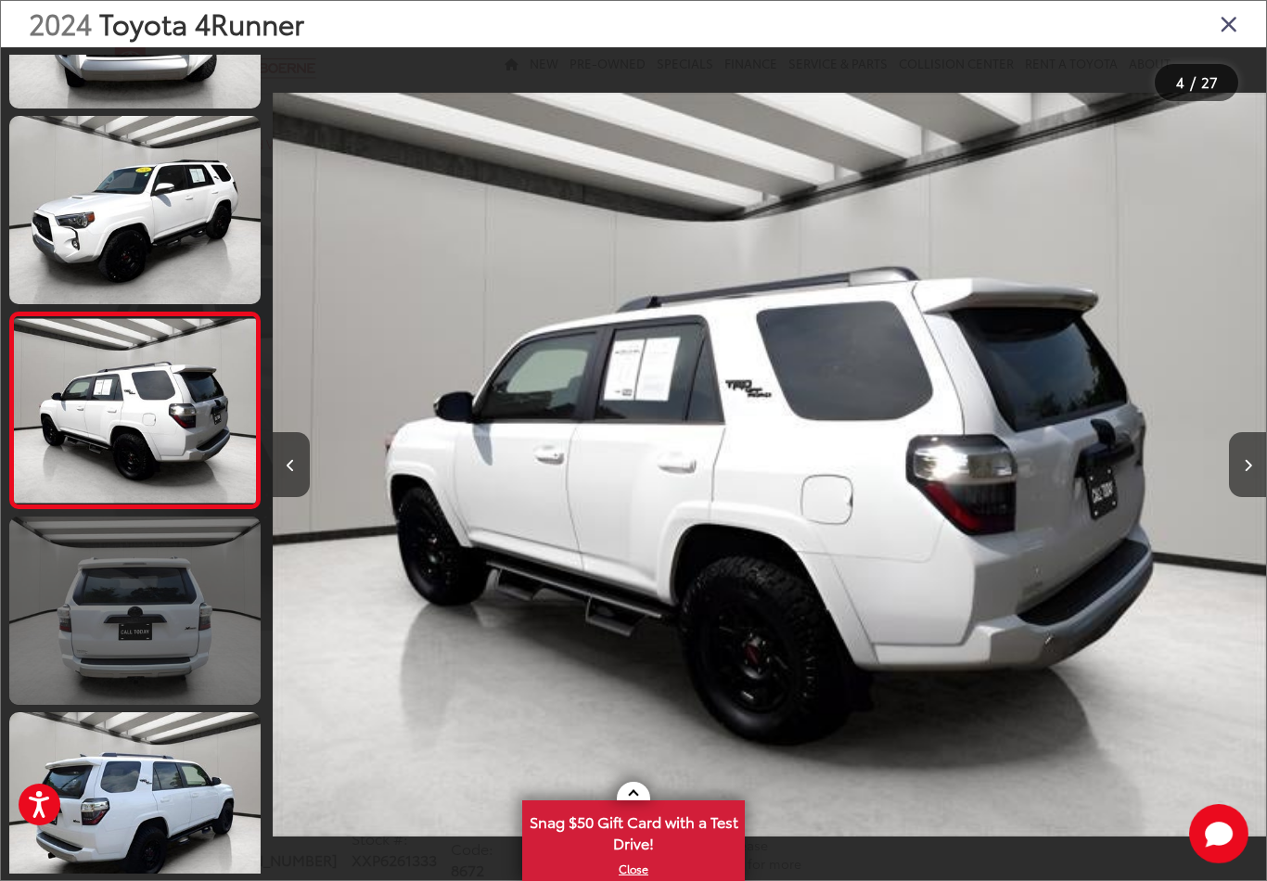
click at [181, 629] on link at bounding box center [134, 611] width 251 height 188
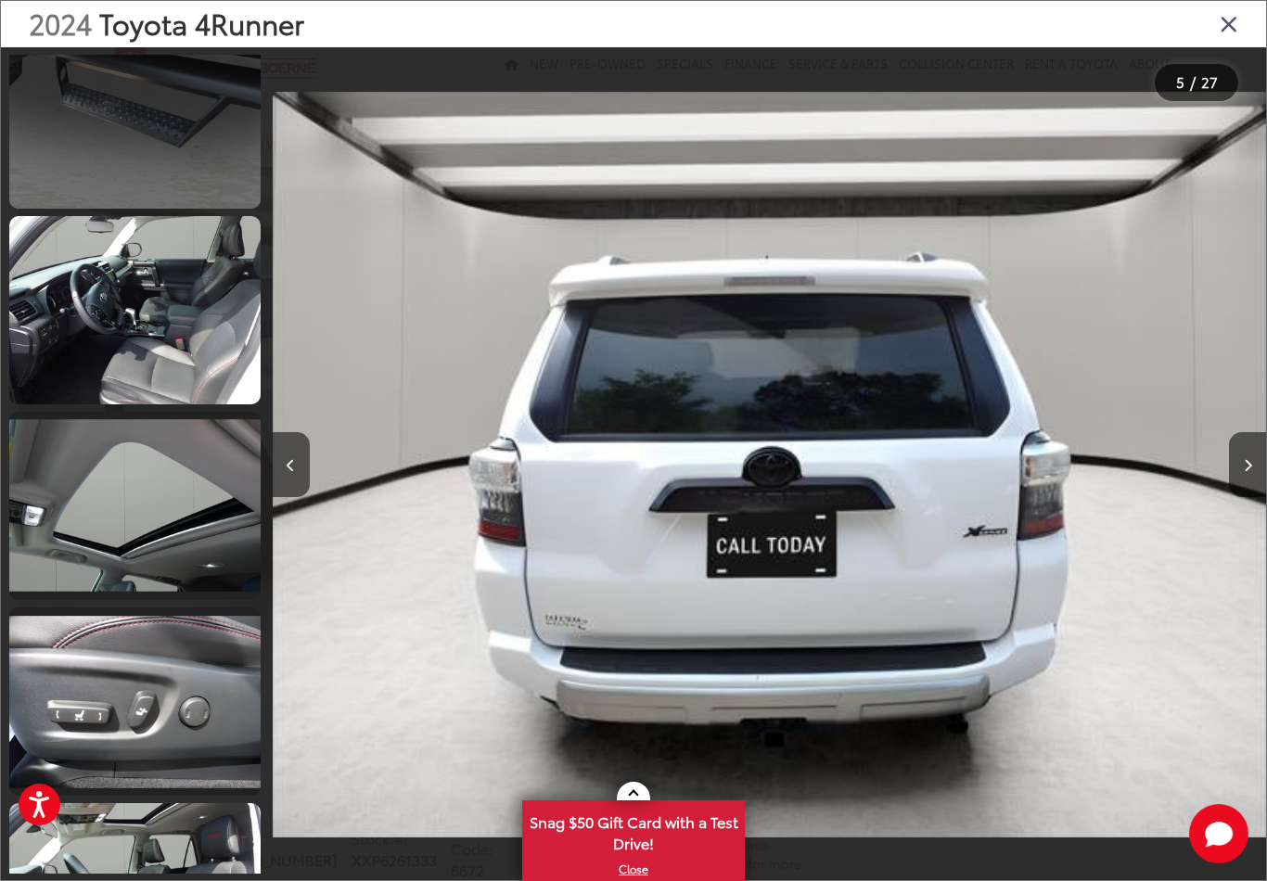
scroll to position [1612, 0]
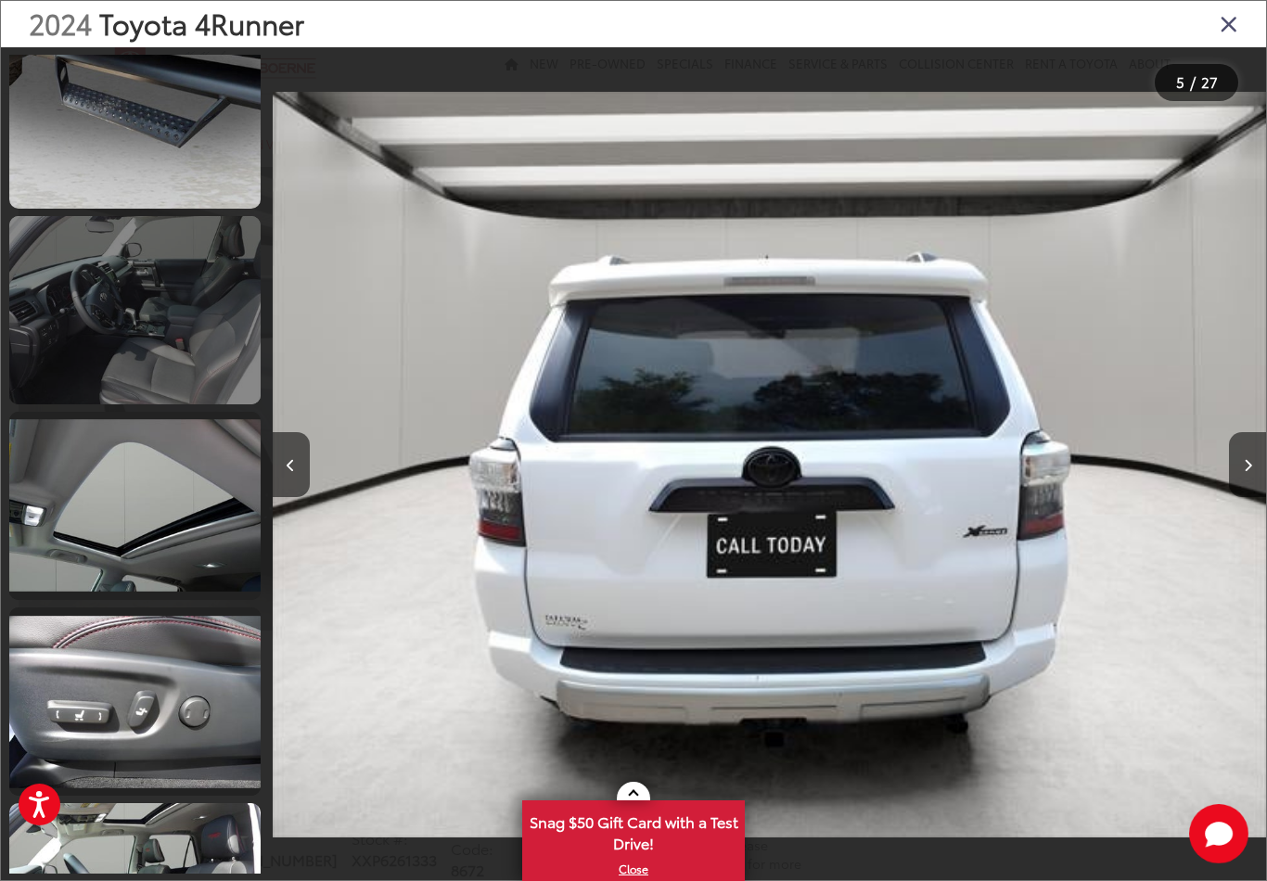
click at [169, 344] on link at bounding box center [134, 310] width 251 height 188
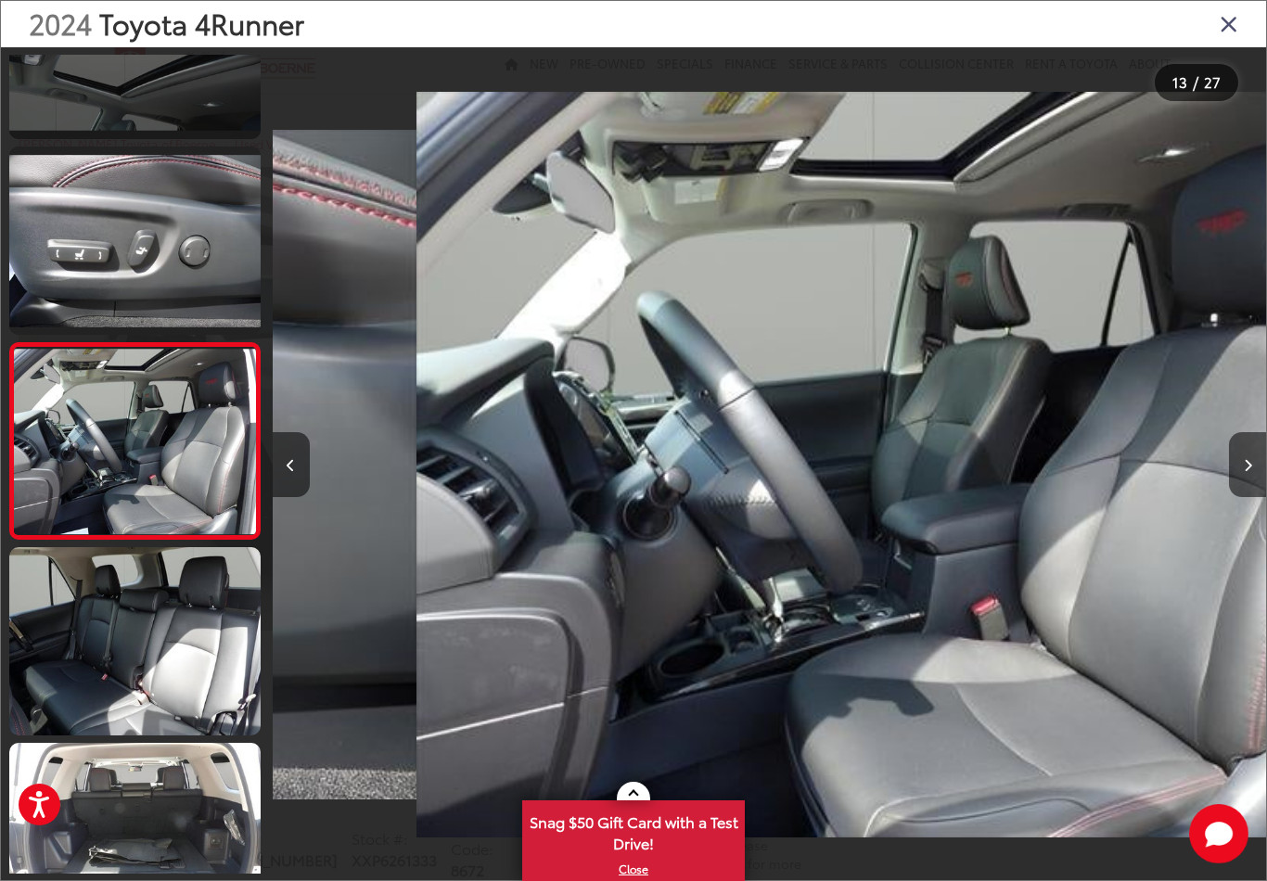
scroll to position [0, 0]
